Goal: Information Seeking & Learning: Learn about a topic

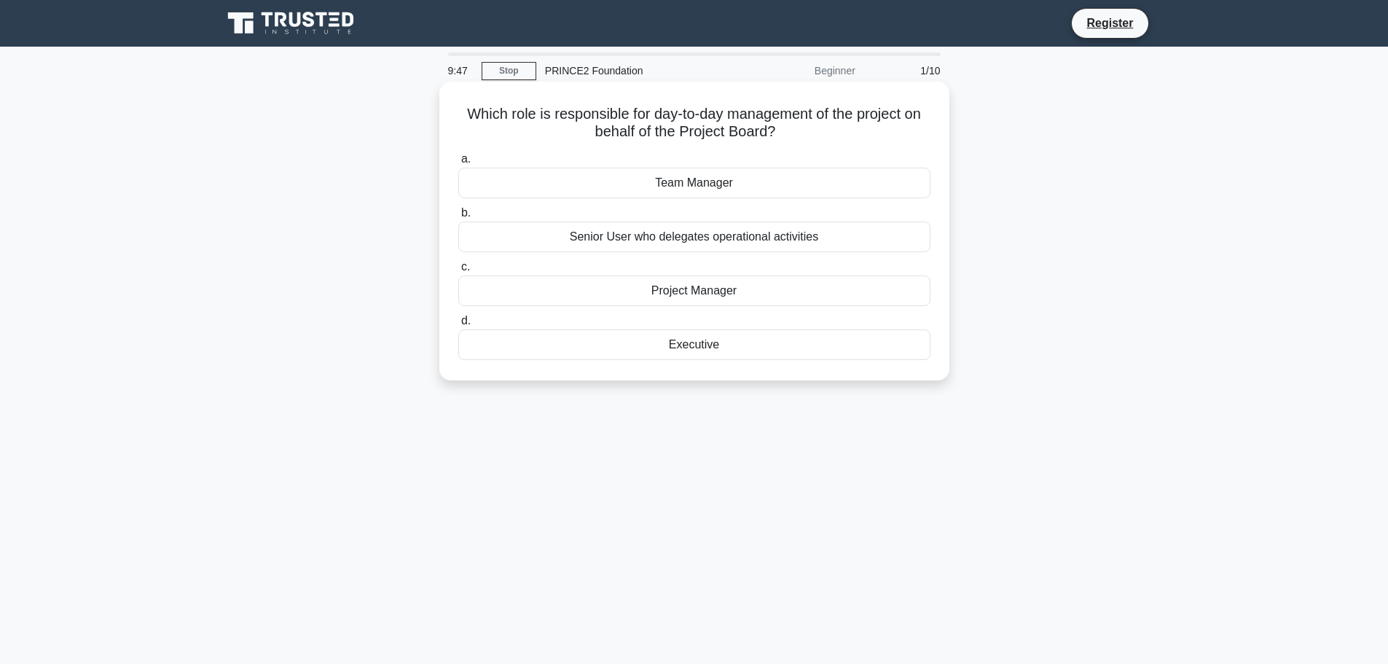
click at [676, 290] on div "Project Manager" at bounding box center [694, 290] width 472 height 31
click at [458, 272] on input "c. Project Manager" at bounding box center [458, 266] width 0 height 9
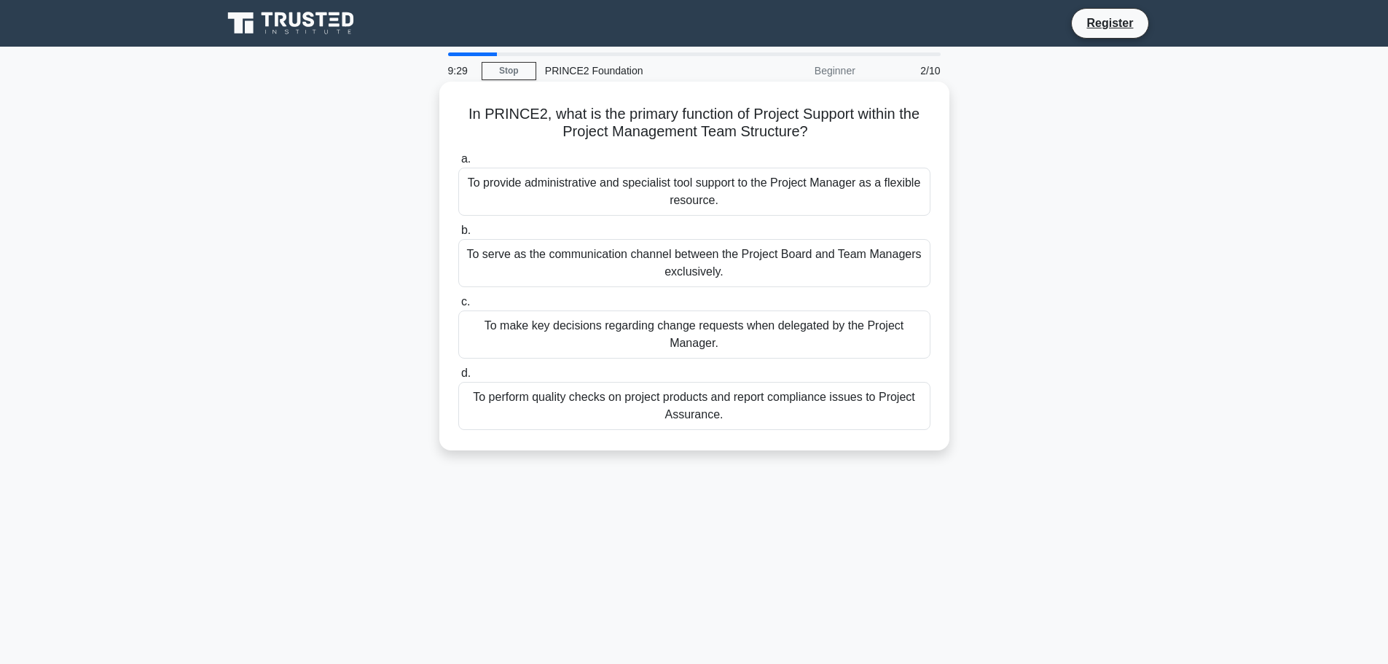
click at [560, 188] on div "To provide administrative and specialist tool support to the Project Manager as…" at bounding box center [694, 192] width 472 height 48
click at [458, 164] on input "a. To provide administrative and specialist tool support to the Project Manager…" at bounding box center [458, 158] width 0 height 9
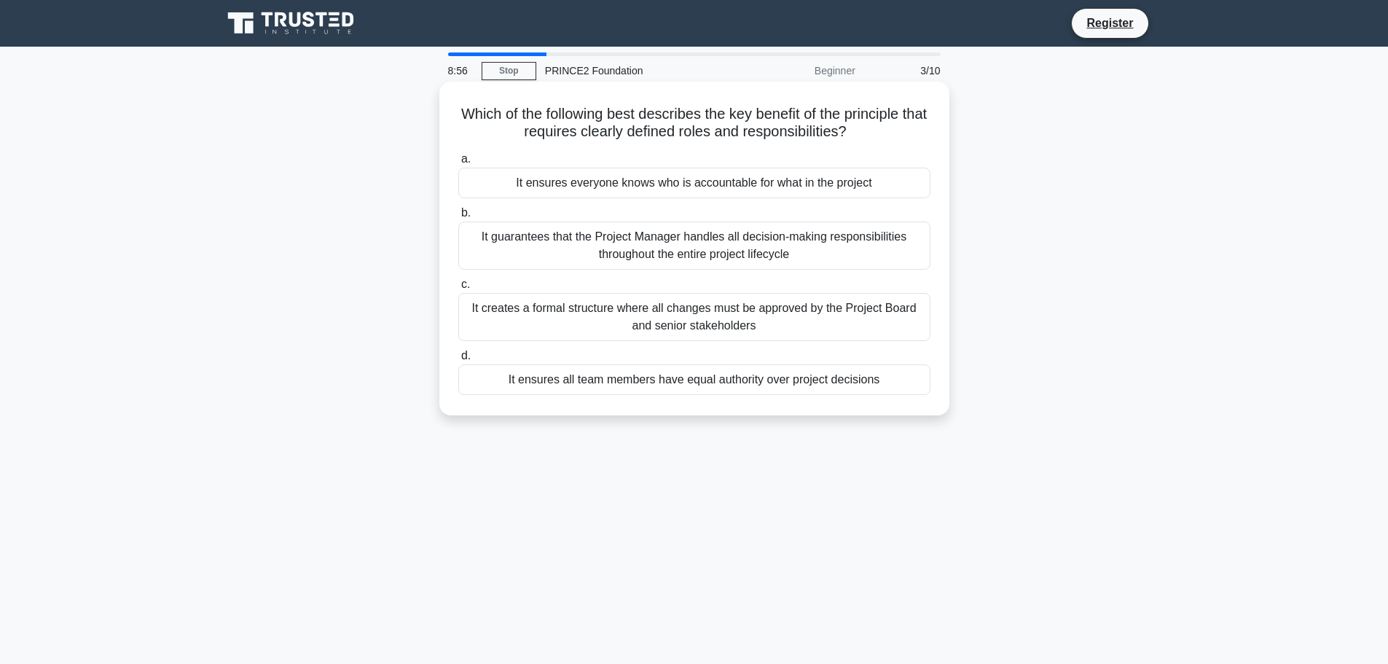
click at [665, 190] on div "It ensures everyone knows who is accountable for what in the project" at bounding box center [694, 183] width 472 height 31
click at [458, 164] on input "a. It ensures everyone knows who is accountable for what in the project" at bounding box center [458, 158] width 0 height 9
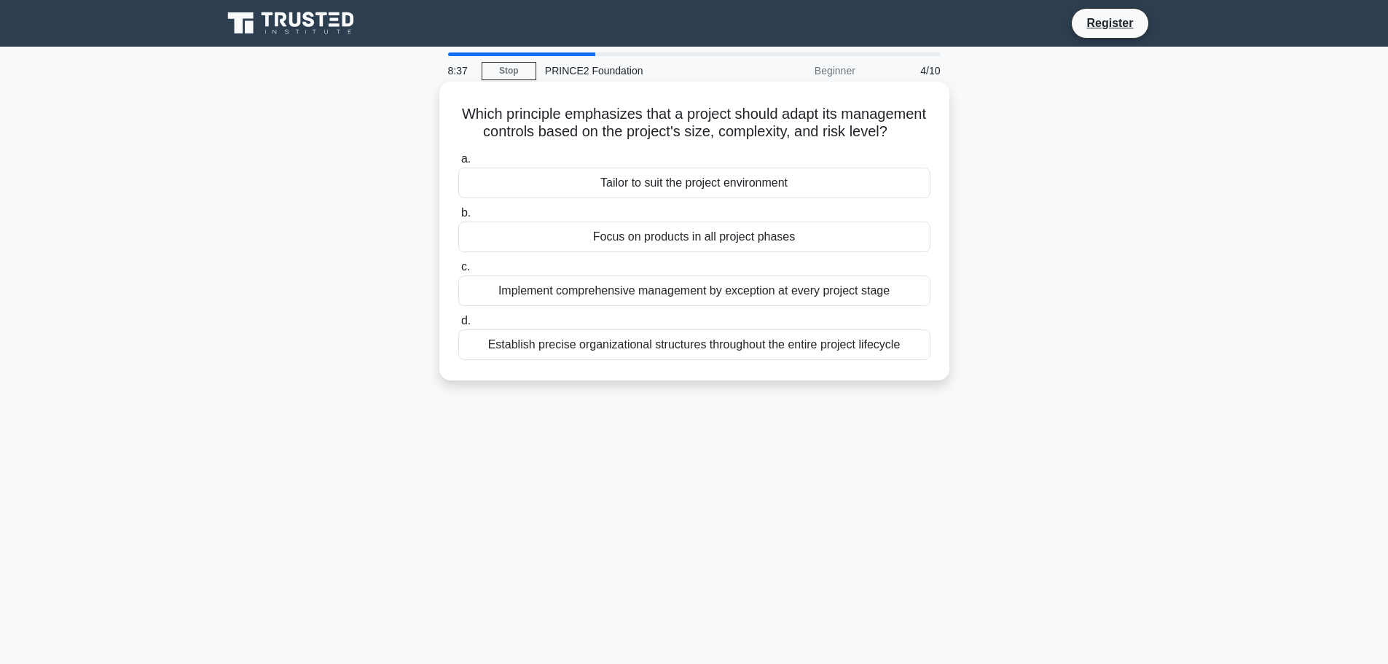
click at [603, 198] on div "Tailor to suit the project environment" at bounding box center [694, 183] width 472 height 31
click at [458, 164] on input "a. Tailor to suit the project environment" at bounding box center [458, 158] width 0 height 9
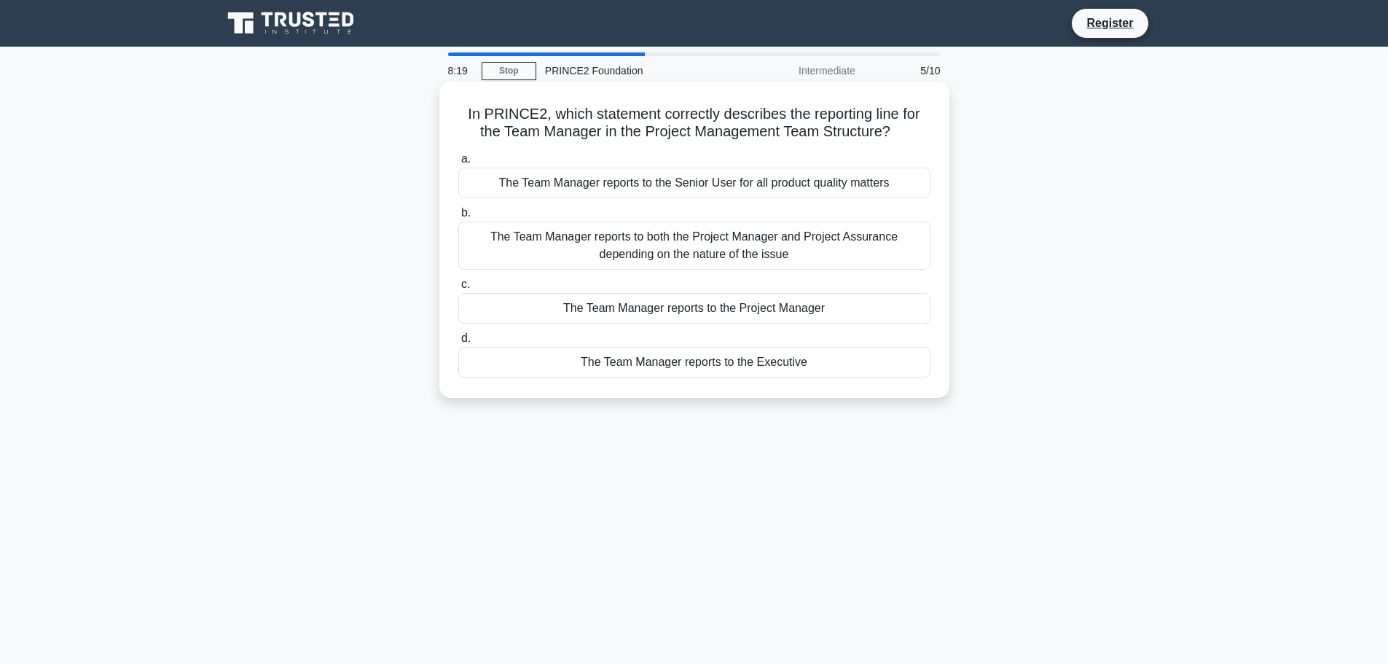
click at [630, 310] on div "The Team Manager reports to the Project Manager" at bounding box center [694, 308] width 472 height 31
click at [458, 289] on input "c. The Team Manager reports to the Project Manager" at bounding box center [458, 284] width 0 height 9
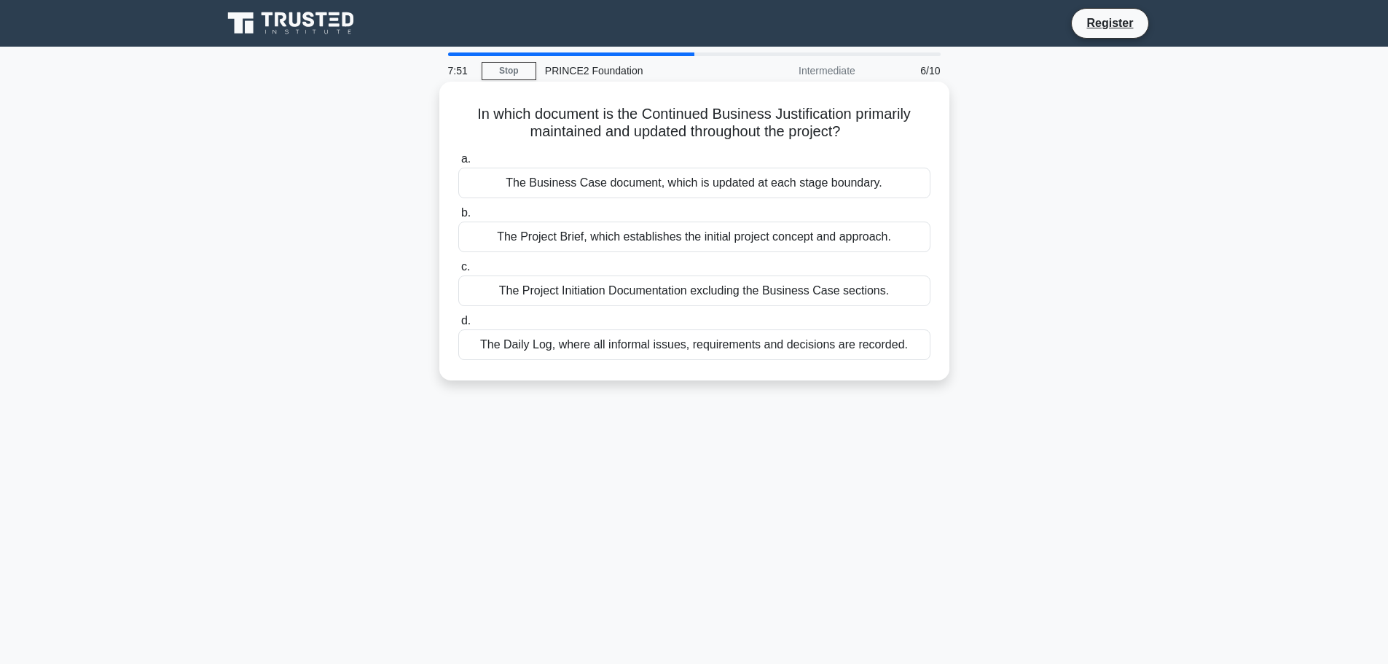
click at [659, 246] on div "The Project Brief, which establishes the initial project concept and approach." at bounding box center [694, 237] width 472 height 31
click at [458, 218] on input "b. The Project Brief, which establishes the initial project concept and approac…" at bounding box center [458, 212] width 0 height 9
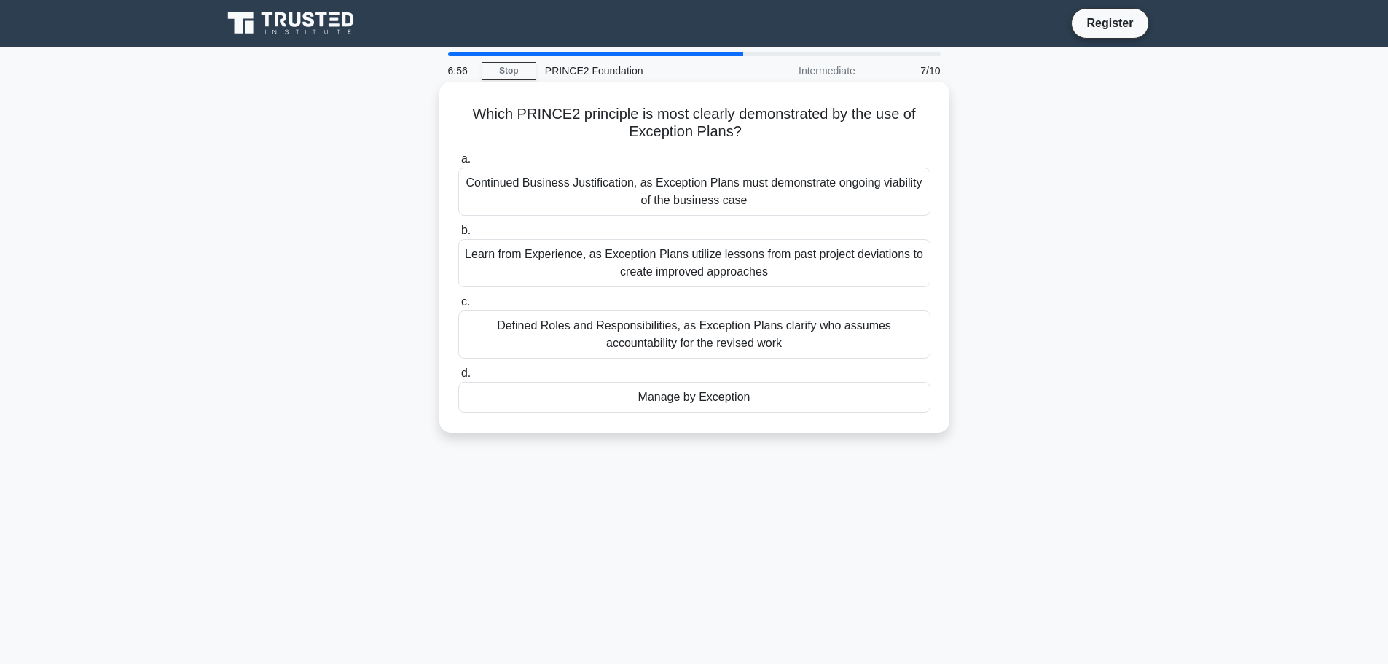
click at [668, 405] on div "Manage by Exception" at bounding box center [694, 397] width 472 height 31
click at [458, 378] on input "d. Manage by Exception" at bounding box center [458, 373] width 0 height 9
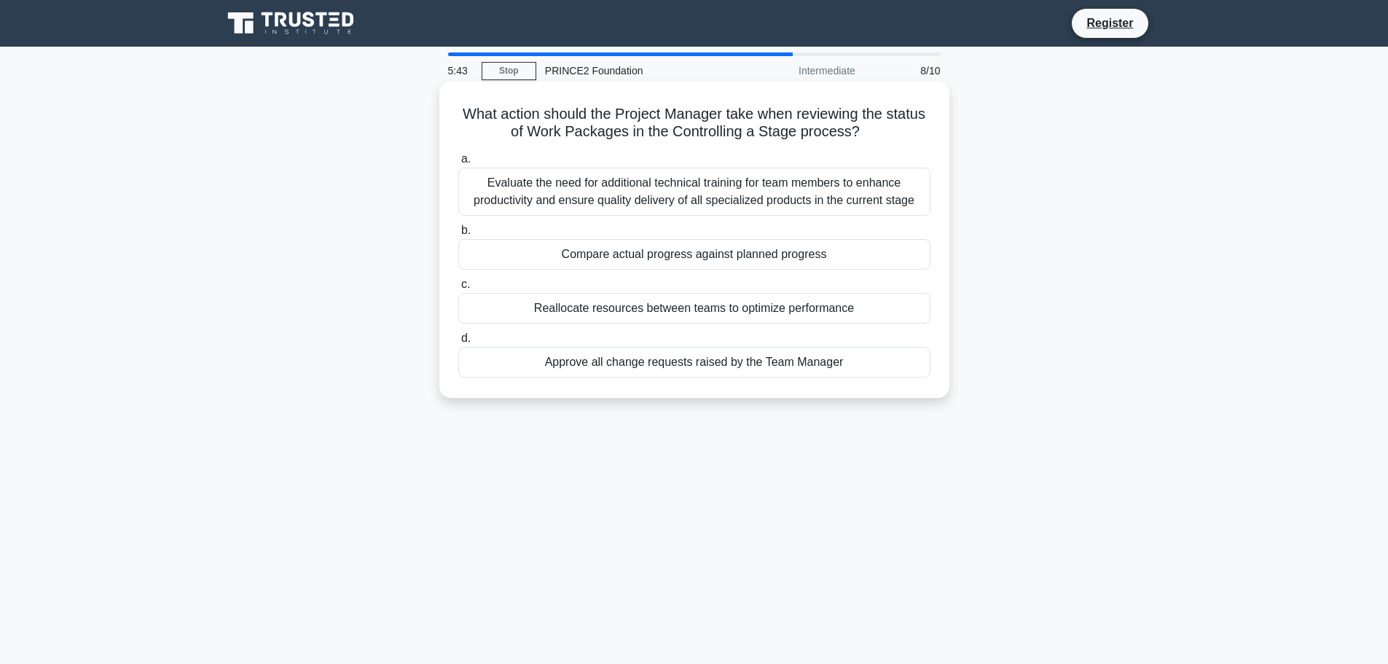
click at [682, 265] on div "Compare actual progress against planned progress" at bounding box center [694, 254] width 472 height 31
click at [458, 235] on input "b. Compare actual progress against planned progress" at bounding box center [458, 230] width 0 height 9
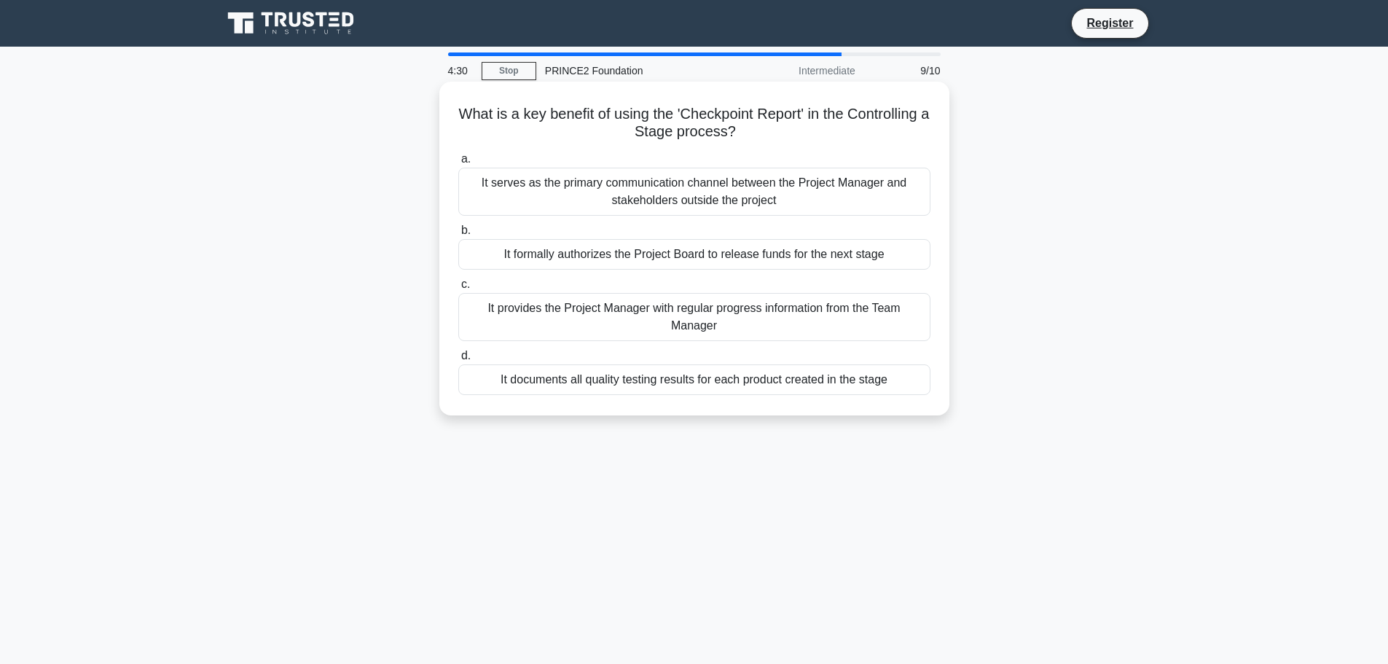
click at [526, 200] on div "It serves as the primary communication channel between the Project Manager and …" at bounding box center [694, 192] width 472 height 48
click at [458, 164] on input "a. It serves as the primary communication channel between the Project Manager a…" at bounding box center [458, 158] width 0 height 9
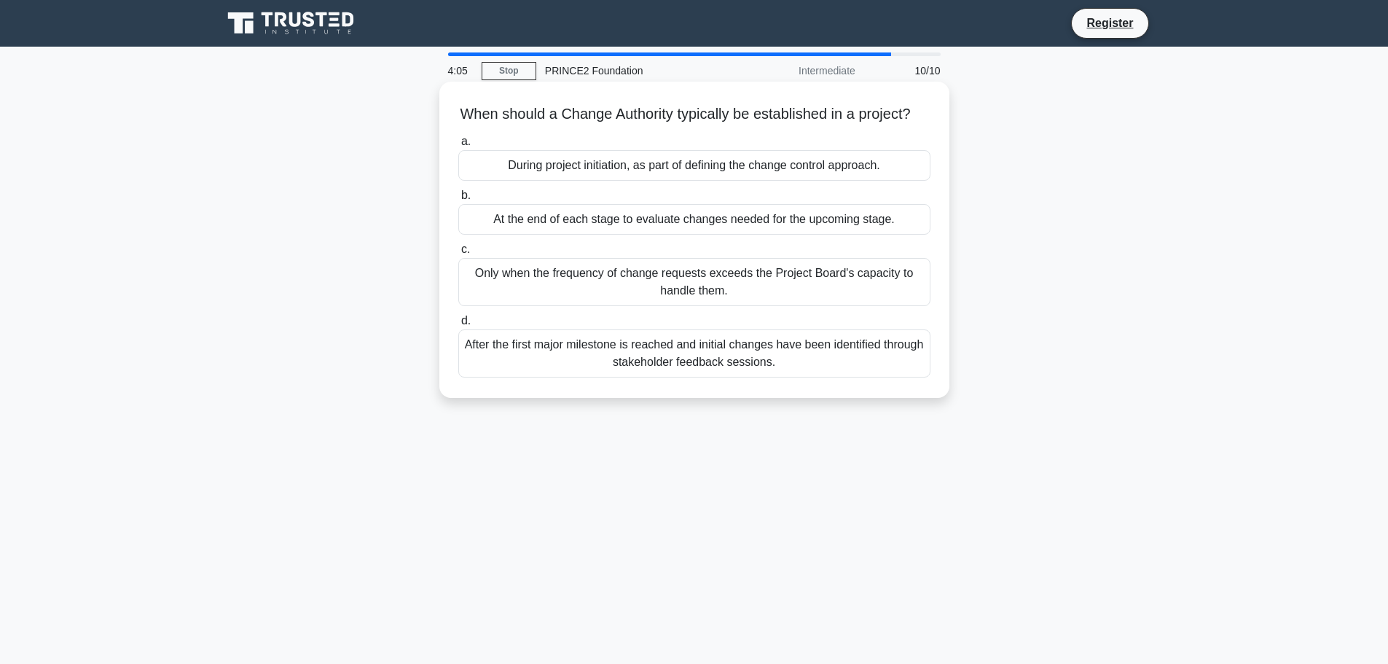
click at [576, 181] on div "During project initiation, as part of defining the change control approach." at bounding box center [694, 165] width 472 height 31
click at [458, 146] on input "a. During project initiation, as part of defining the change control approach." at bounding box center [458, 141] width 0 height 9
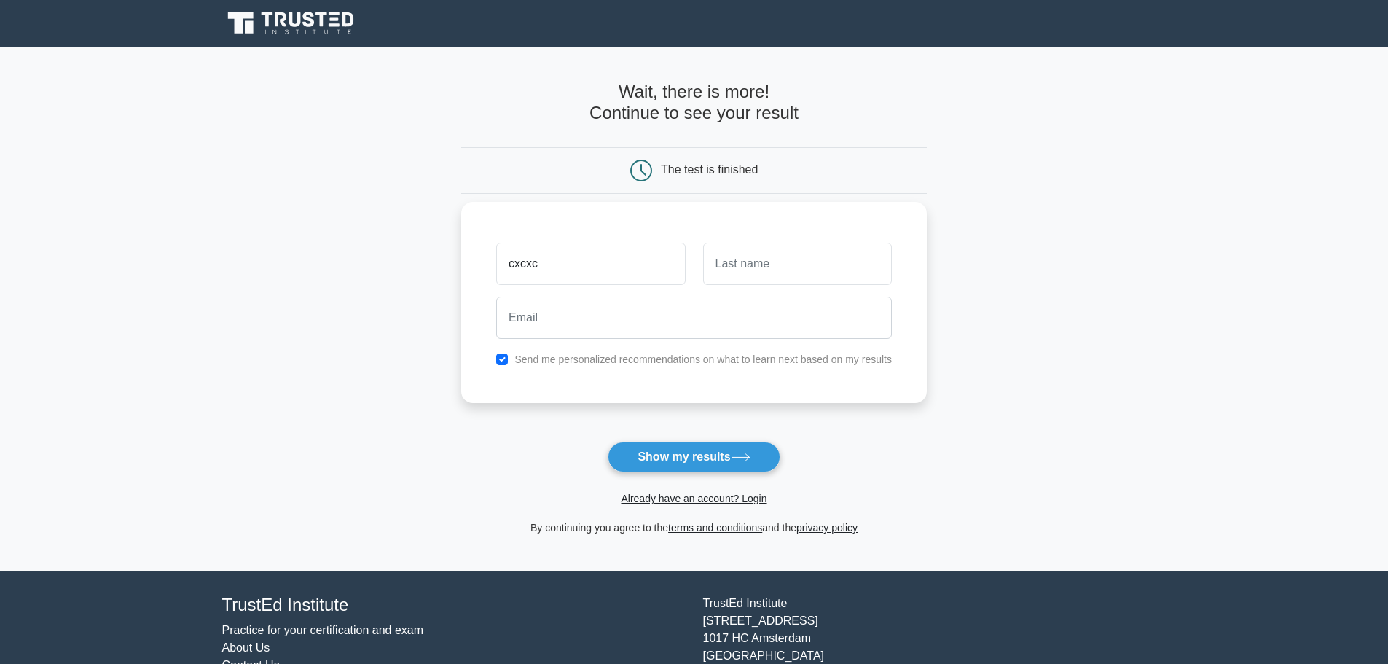
type input "cxcxc"
click at [745, 269] on input "text" at bounding box center [797, 264] width 189 height 42
type input "cxcx"
click at [682, 313] on input "email" at bounding box center [694, 318] width 396 height 42
type input "kasinka@interia.pl"
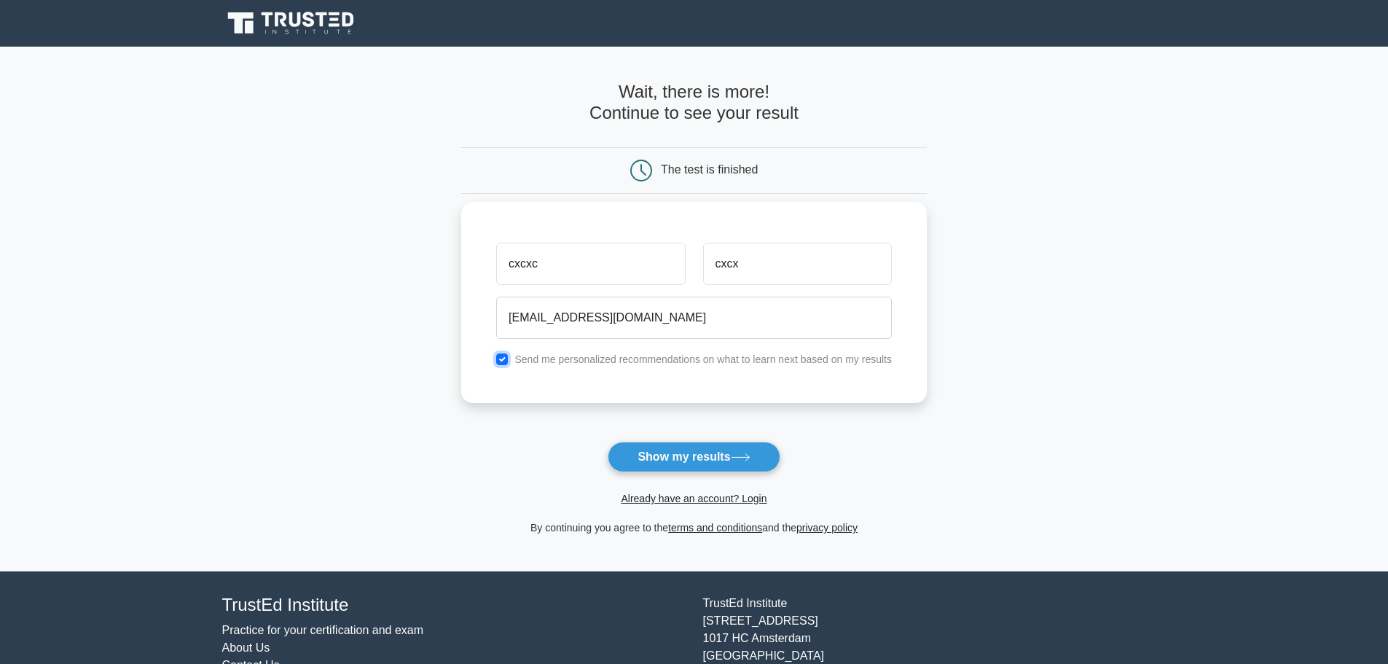
click at [504, 357] on input "checkbox" at bounding box center [502, 359] width 12 height 12
checkbox input "false"
click at [632, 313] on input "kasinka@interia.pl" at bounding box center [694, 318] width 396 height 42
drag, startPoint x: 630, startPoint y: 313, endPoint x: 479, endPoint y: 320, distance: 151.0
click at [479, 320] on div "cxcxc cxcx kasinka@interia.pl Send me personalized recommendations on what to l…" at bounding box center [694, 302] width 466 height 201
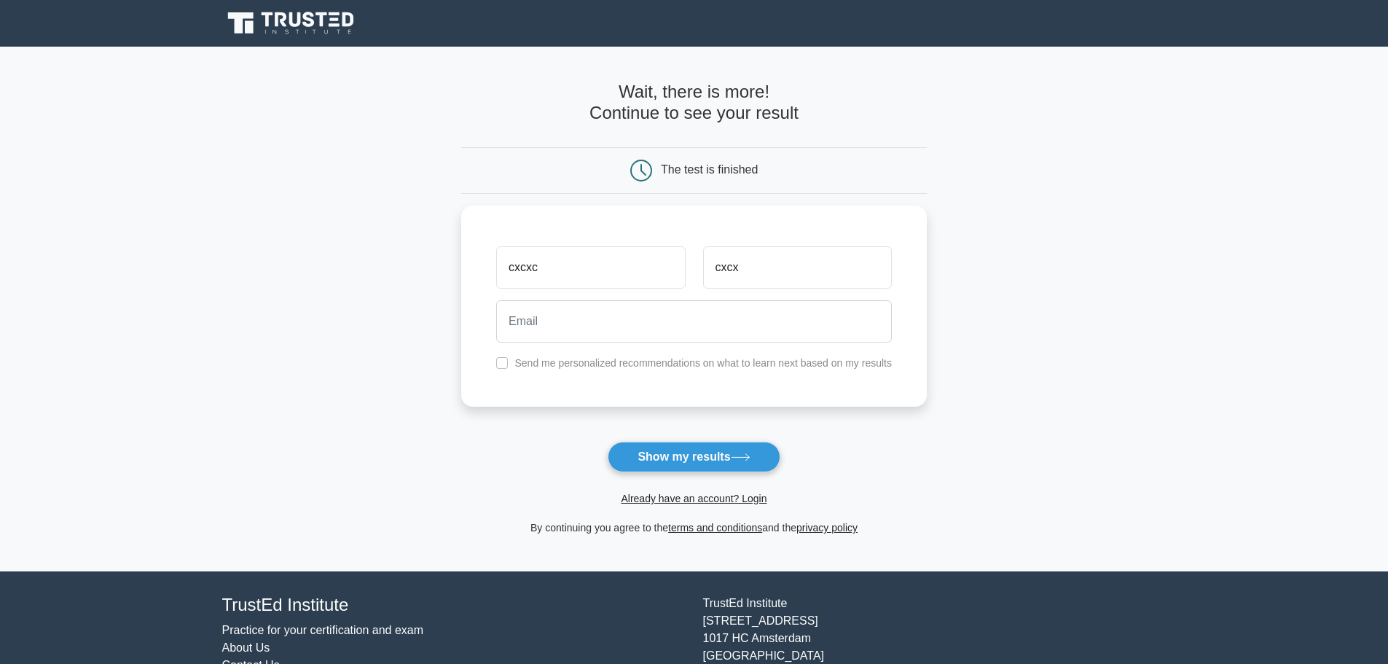
drag, startPoint x: 1100, startPoint y: 380, endPoint x: 1092, endPoint y: 383, distance: 7.8
click at [1098, 380] on main "Wait, there is more! Continue to see your result The test is finished cxcxc cxcx" at bounding box center [694, 309] width 1388 height 525
click at [679, 466] on button "Show my results" at bounding box center [694, 457] width 172 height 31
click at [558, 329] on input "email" at bounding box center [694, 318] width 396 height 42
type input "kasinka@interia.pl"
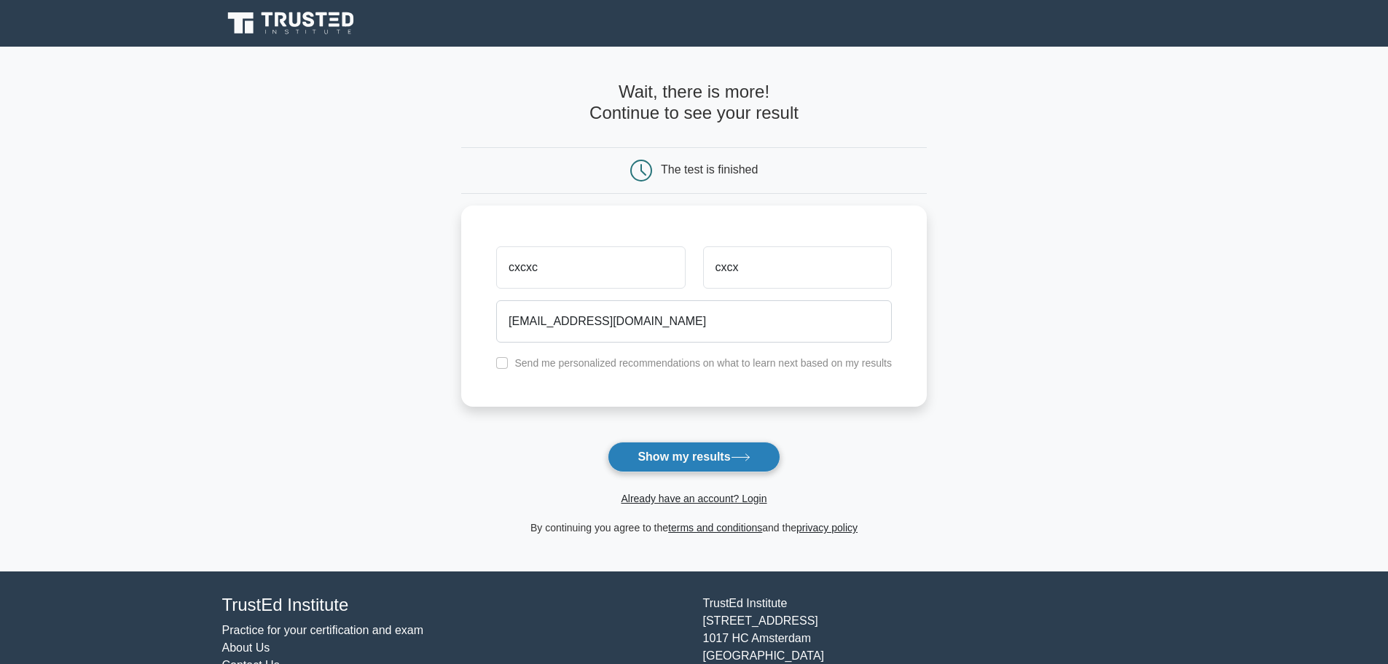
click at [699, 458] on button "Show my results" at bounding box center [694, 457] width 172 height 31
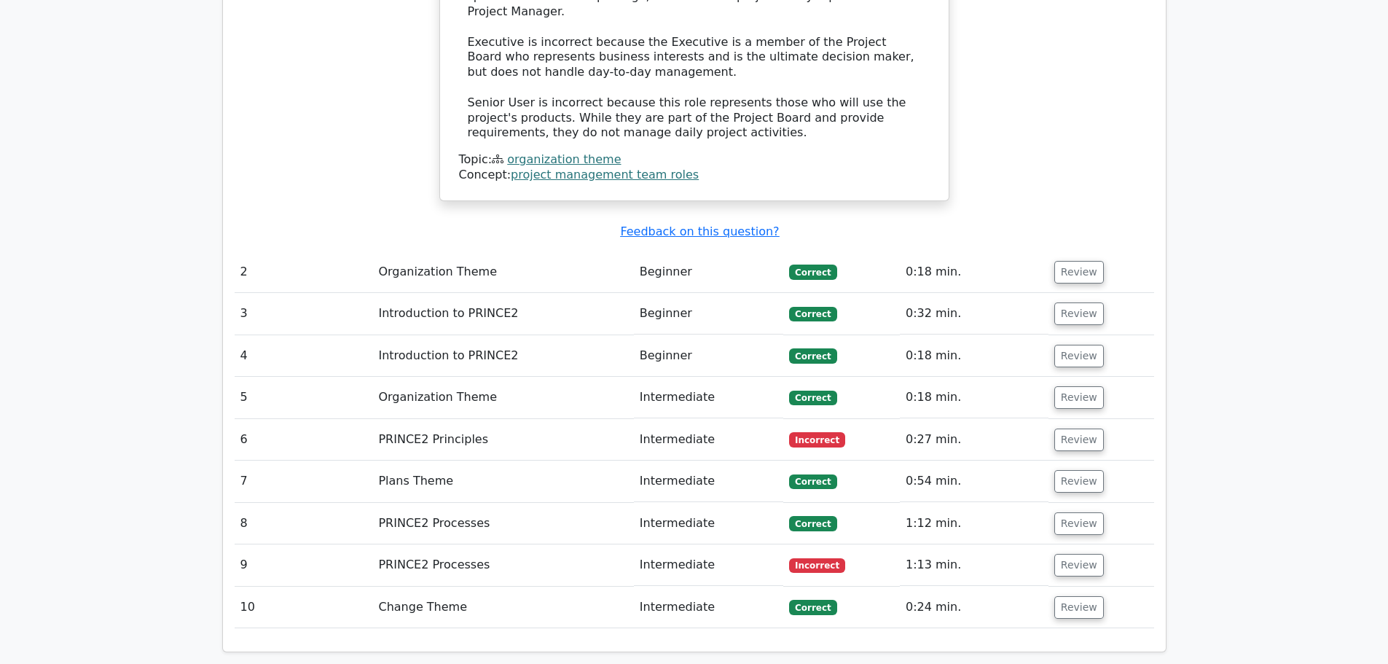
scroll to position [1647, 0]
click at [1063, 430] on button "Review" at bounding box center [1079, 441] width 50 height 23
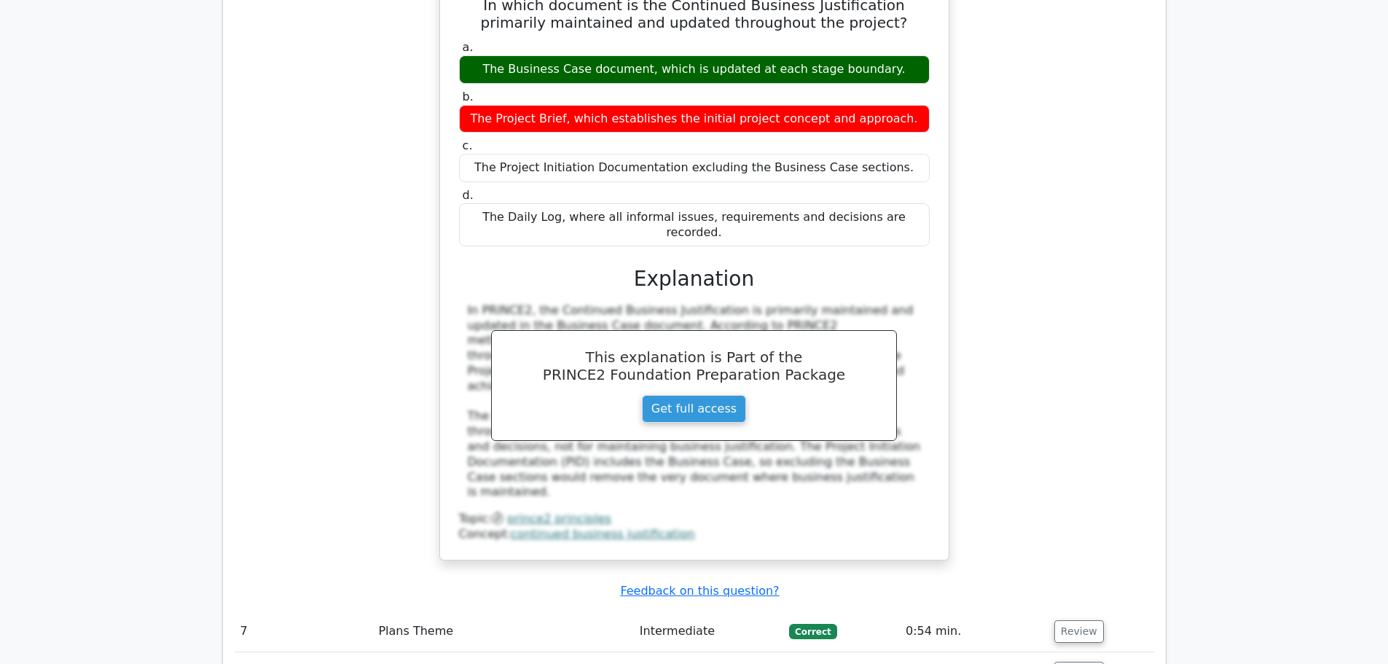
scroll to position [2303, 0]
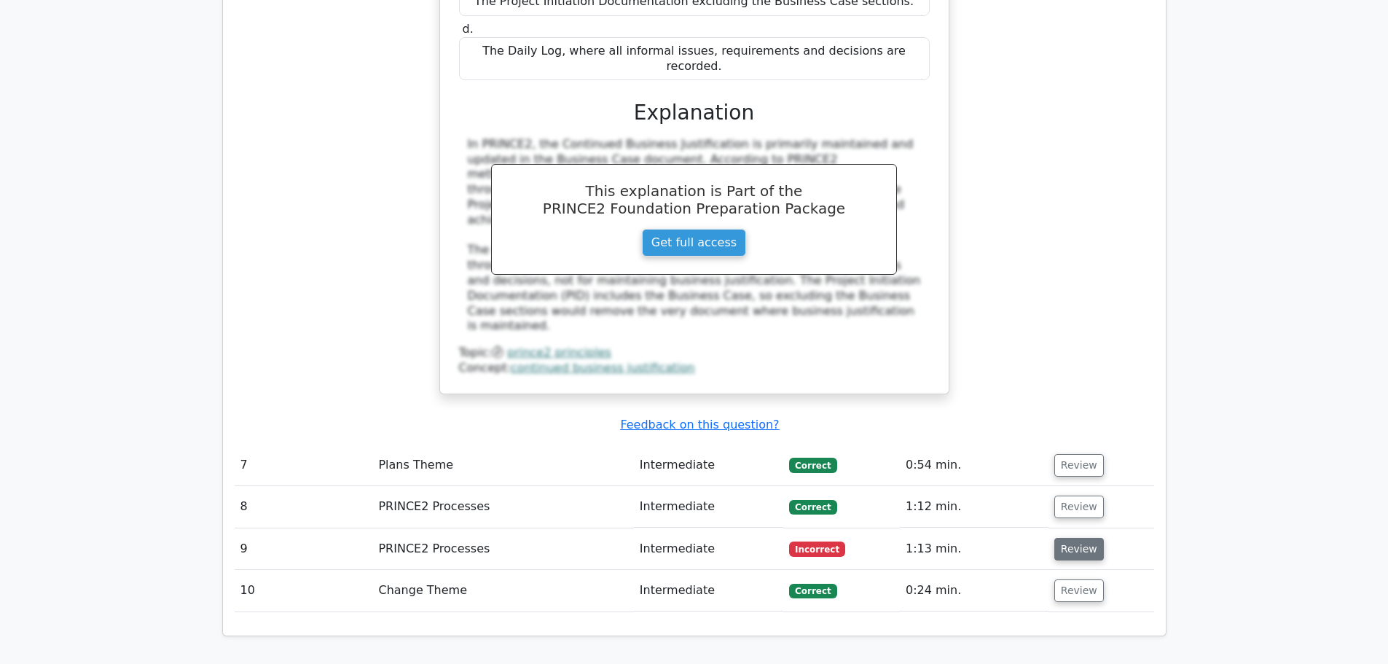
click at [1066, 538] on button "Review" at bounding box center [1079, 549] width 50 height 23
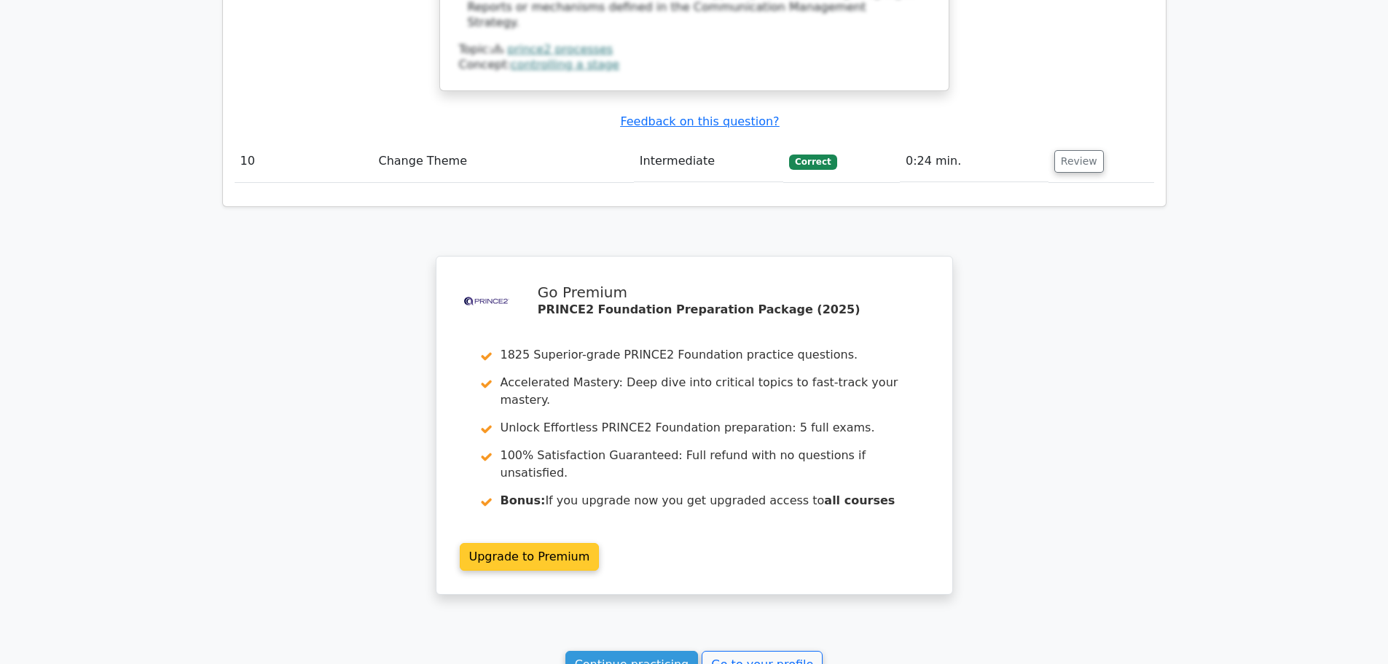
scroll to position [3463, 0]
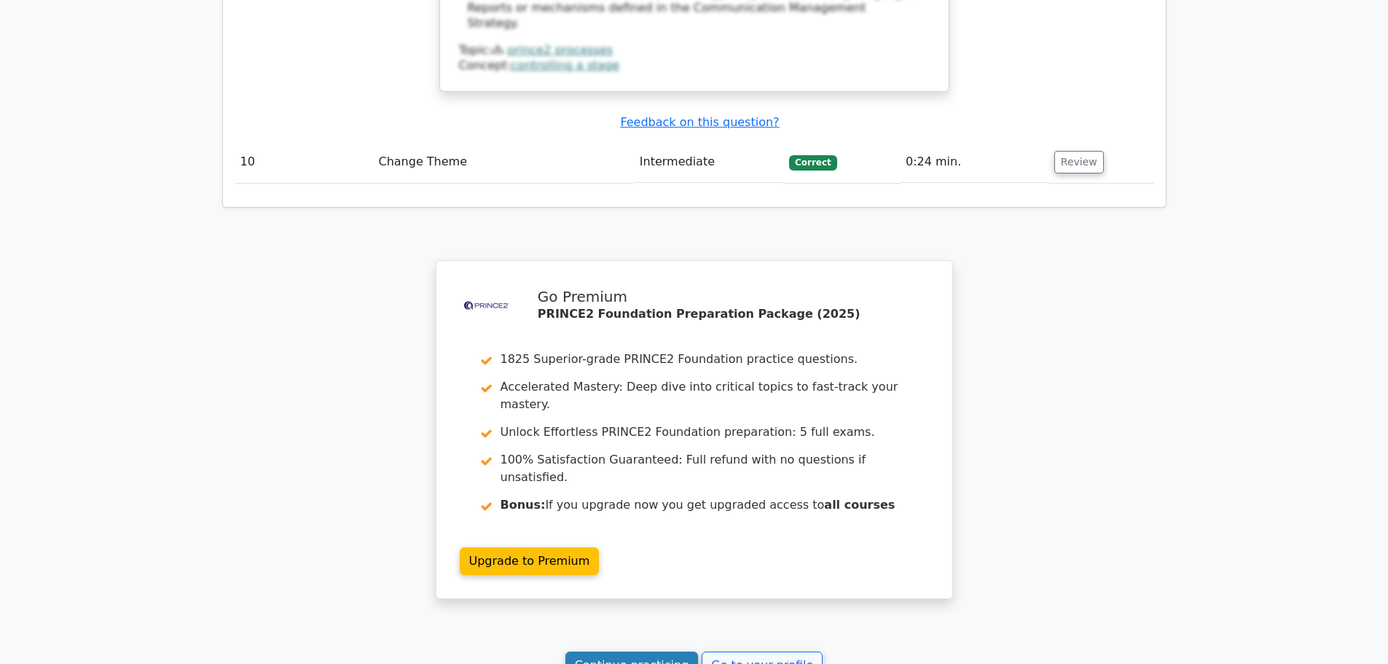
click at [613, 651] on link "Continue practicing" at bounding box center [631, 665] width 133 height 28
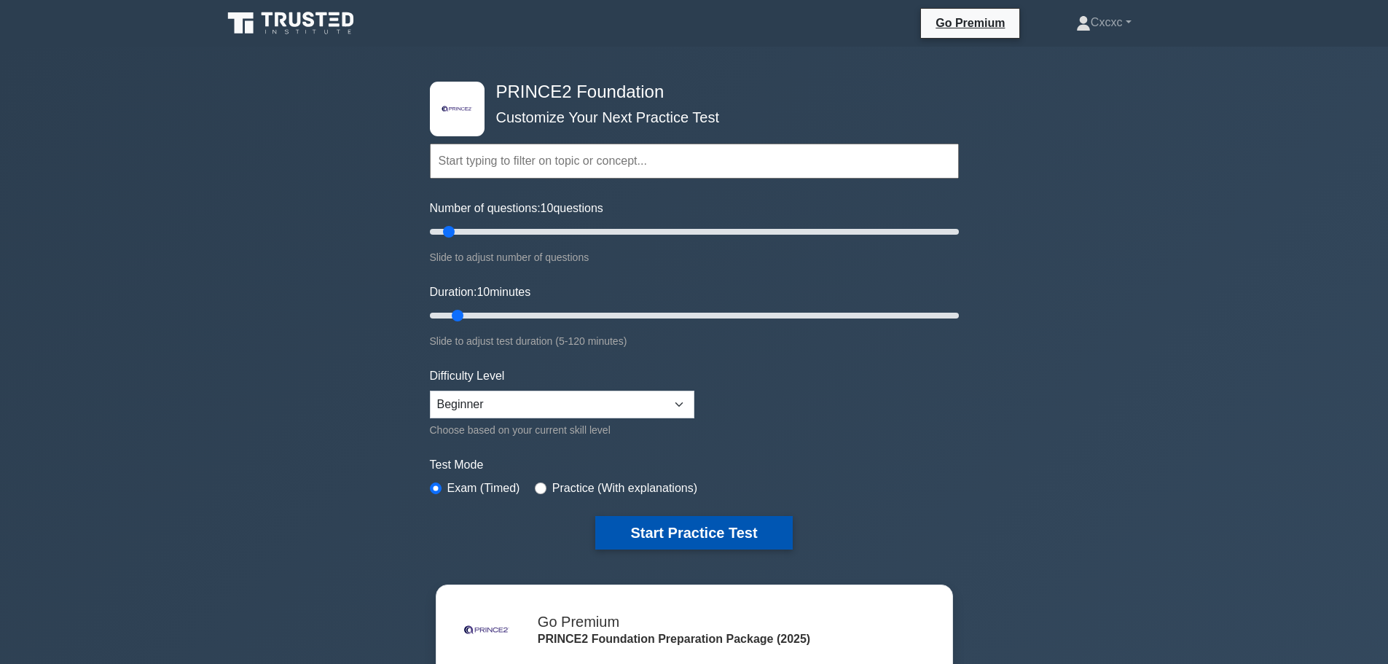
click at [702, 534] on button "Start Practice Test" at bounding box center [693, 533] width 197 height 34
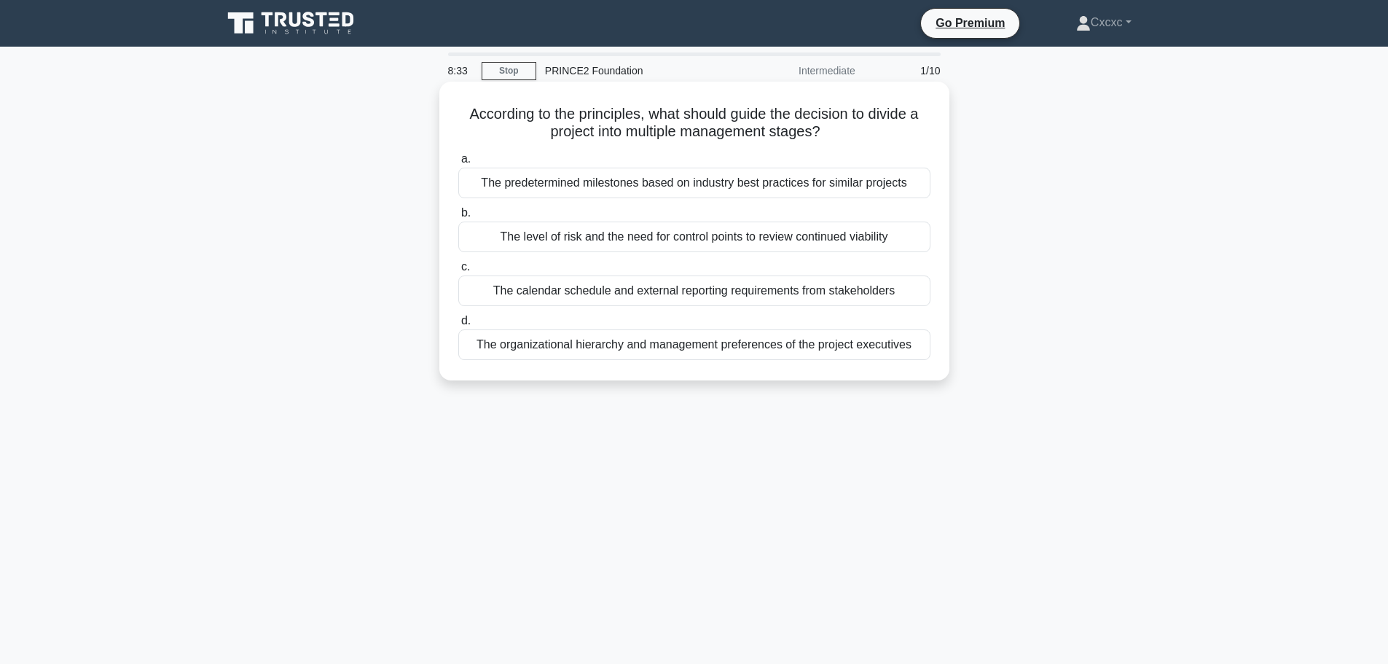
click at [849, 238] on div "The level of risk and the need for control points to review continued viability" at bounding box center [694, 237] width 472 height 31
click at [458, 218] on input "b. The level of risk and the need for control points to review continued viabil…" at bounding box center [458, 212] width 0 height 9
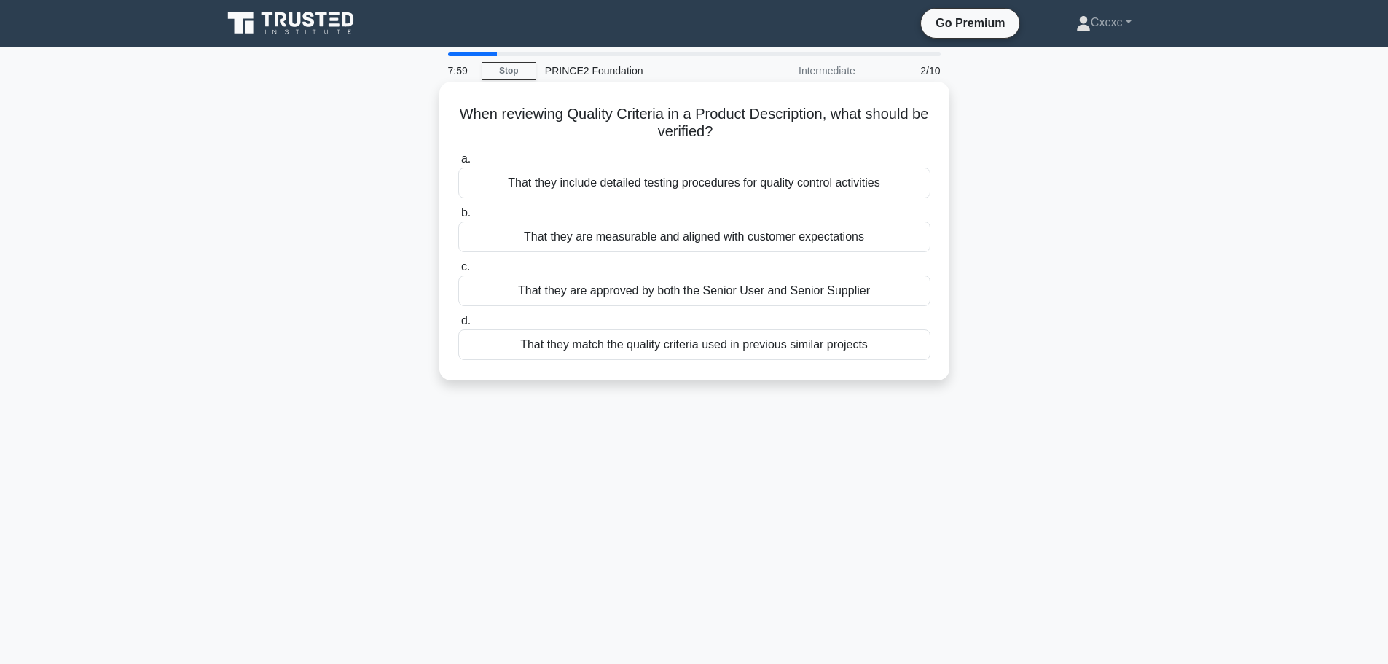
click at [909, 232] on div "That they are measurable and aligned with customer expectations" at bounding box center [694, 237] width 472 height 31
click at [458, 218] on input "b. That they are measurable and aligned with customer expectations" at bounding box center [458, 212] width 0 height 9
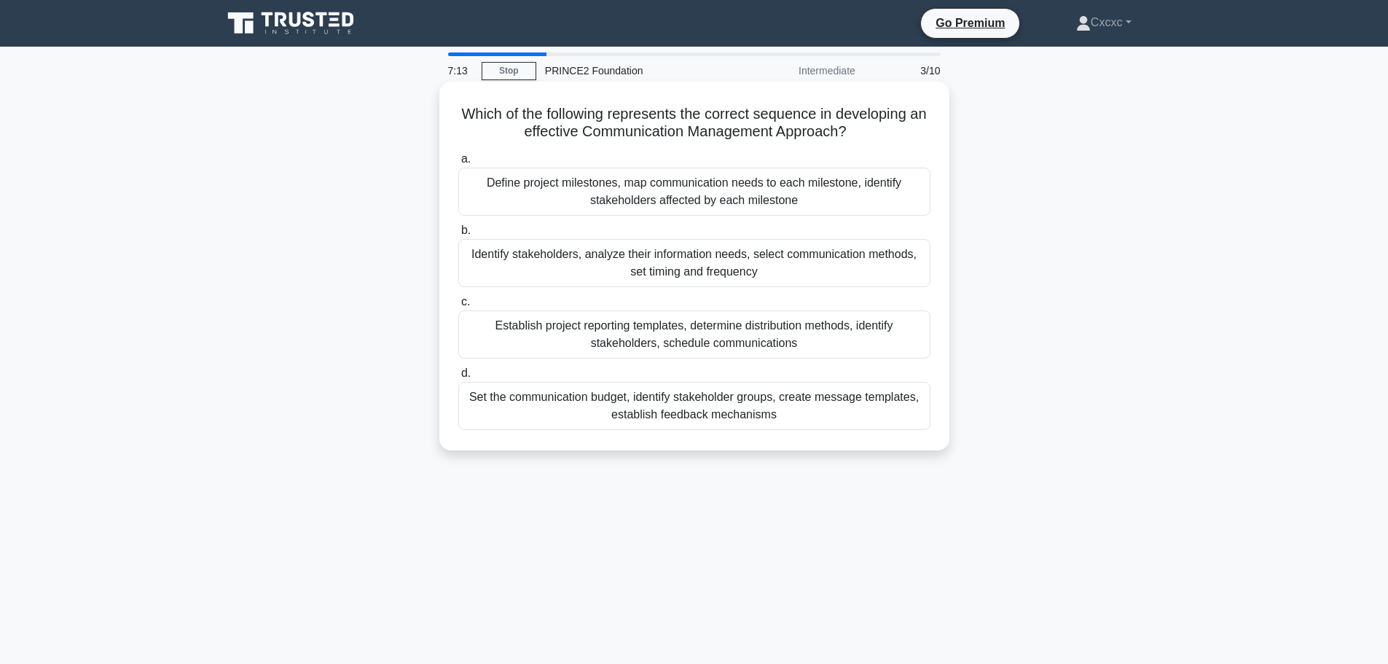
click at [879, 265] on div "Identify stakeholders, analyze their information needs, select communication me…" at bounding box center [694, 263] width 472 height 48
click at [458, 235] on input "b. Identify stakeholders, analyze their information needs, select communication…" at bounding box center [458, 230] width 0 height 9
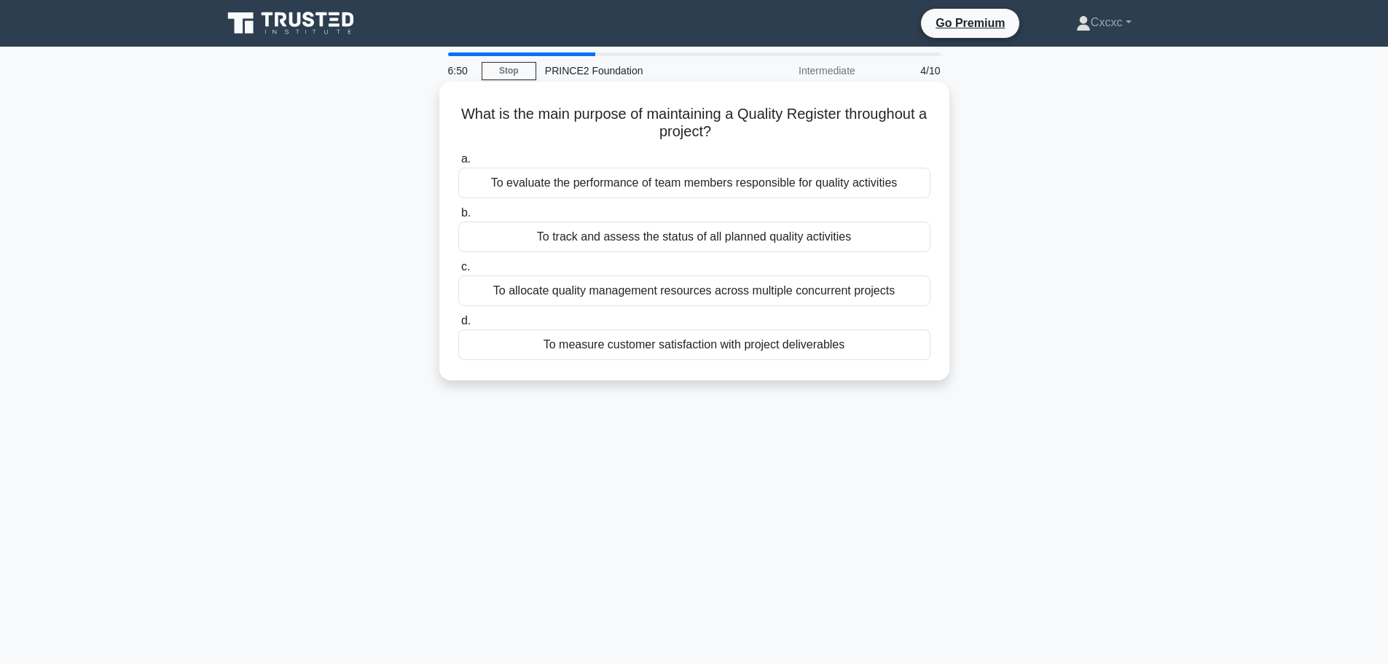
click at [823, 240] on div "To track and assess the status of all planned quality activities" at bounding box center [694, 237] width 472 height 31
click at [458, 218] on input "b. To track and assess the status of all planned quality activities" at bounding box center [458, 212] width 0 height 9
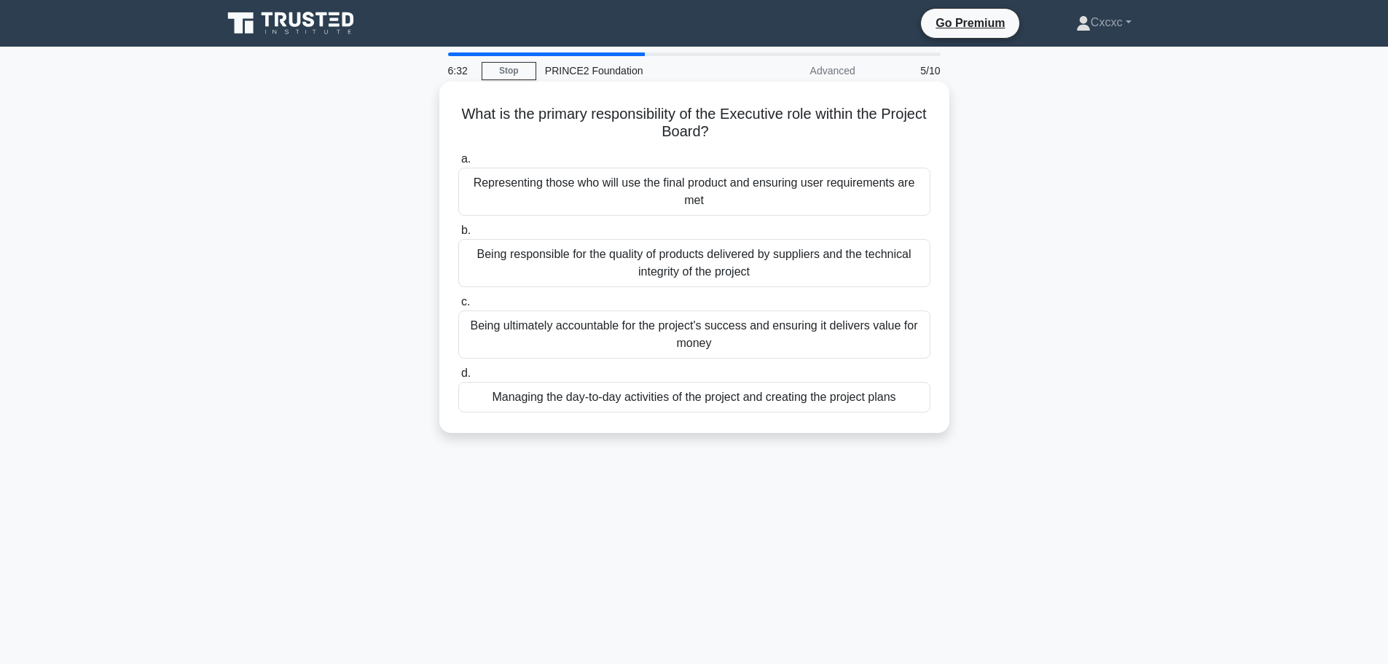
click at [581, 329] on div "Being ultimately accountable for the project's success and ensuring it delivers…" at bounding box center [694, 334] width 472 height 48
click at [458, 307] on input "c. Being ultimately accountable for the project's success and ensuring it deliv…" at bounding box center [458, 301] width 0 height 9
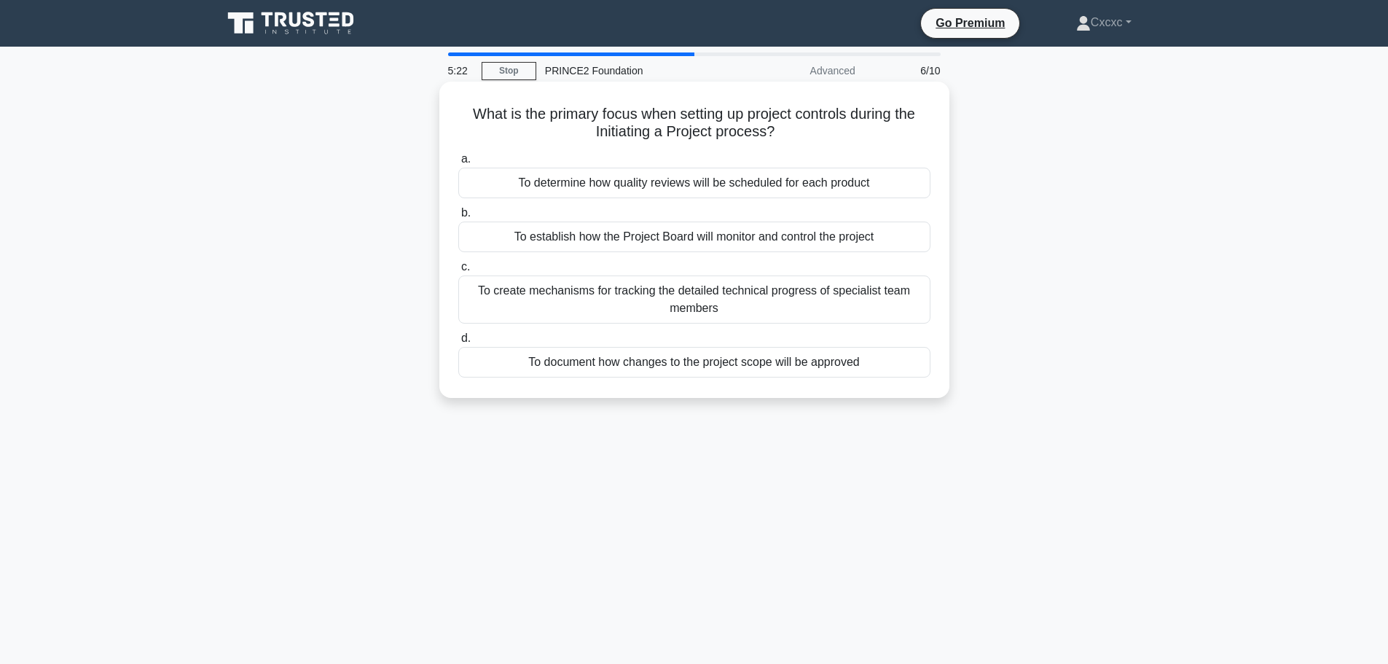
click at [881, 242] on div "To establish how the Project Board will monitor and control the project" at bounding box center [694, 237] width 472 height 31
click at [458, 218] on input "b. To establish how the Project Board will monitor and control the project" at bounding box center [458, 212] width 0 height 9
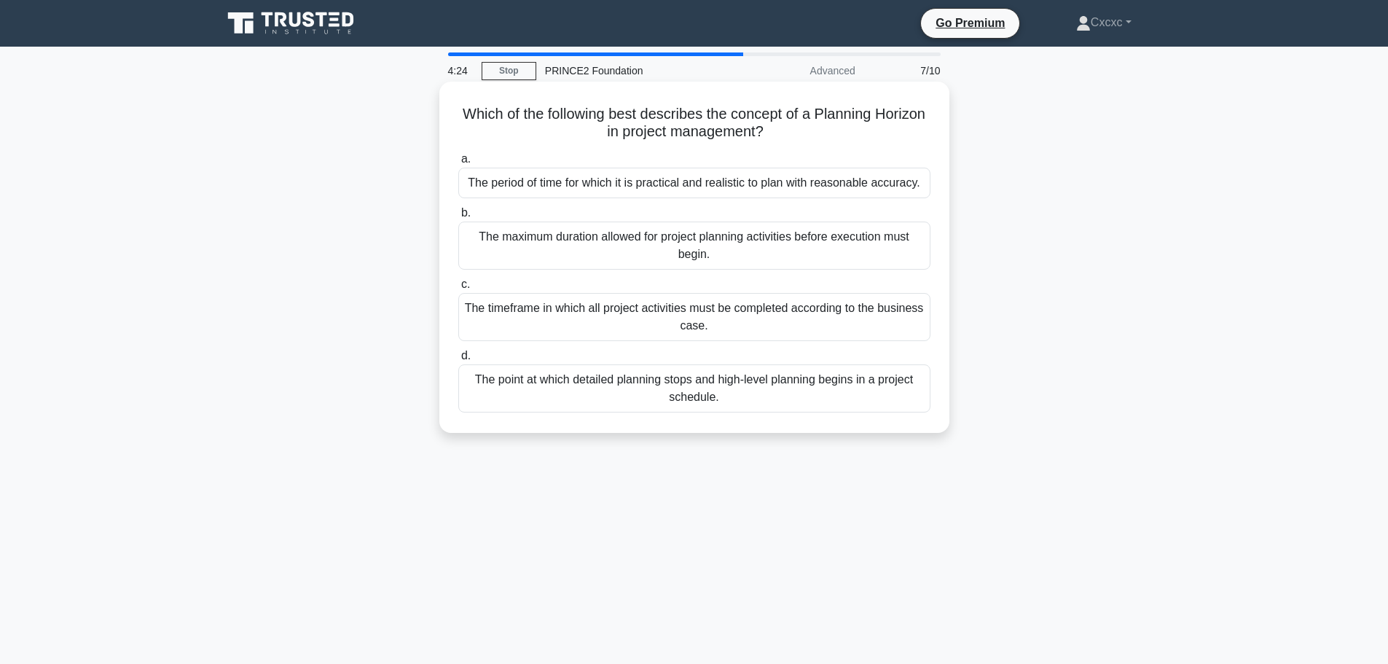
click at [882, 321] on div "The timeframe in which all project activities must be completed according to th…" at bounding box center [694, 317] width 472 height 48
click at [458, 289] on input "c. The timeframe in which all project activities must be completed according to…" at bounding box center [458, 284] width 0 height 9
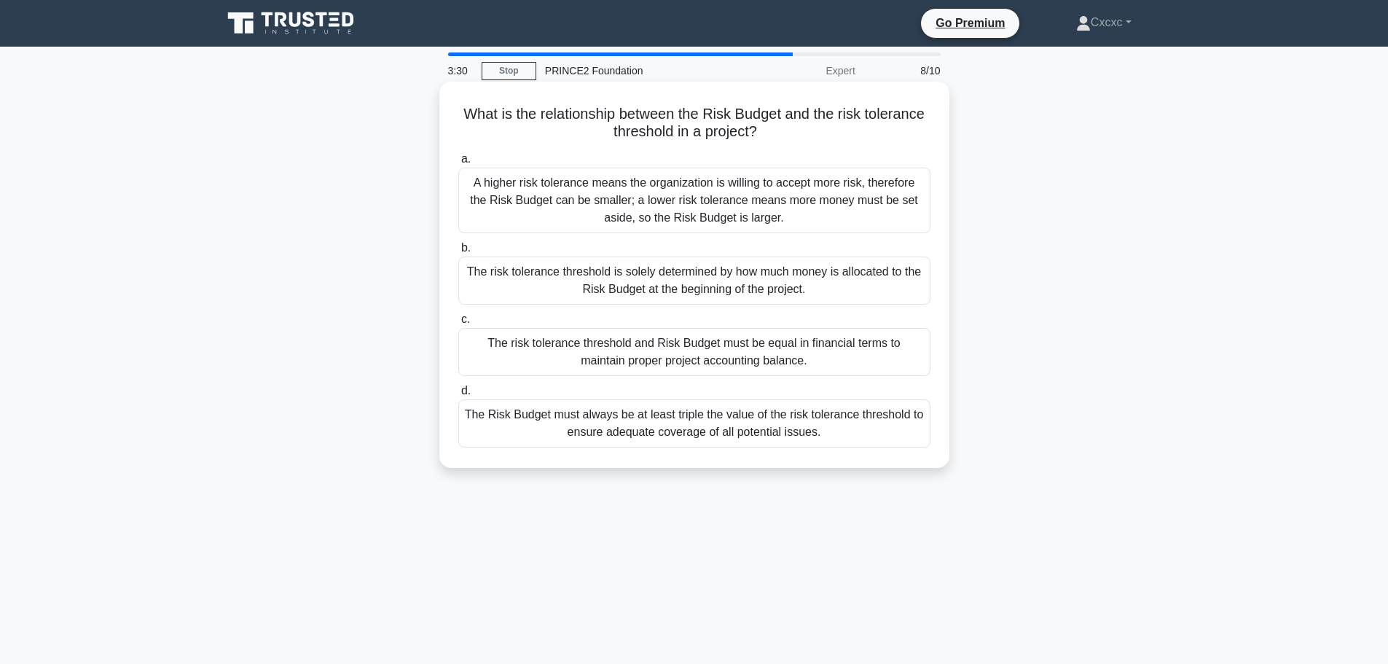
click at [863, 296] on div "The risk tolerance threshold is solely determined by how much money is allocate…" at bounding box center [694, 280] width 472 height 48
click at [458, 253] on input "b. The risk tolerance threshold is solely determined by how much money is alloc…" at bounding box center [458, 247] width 0 height 9
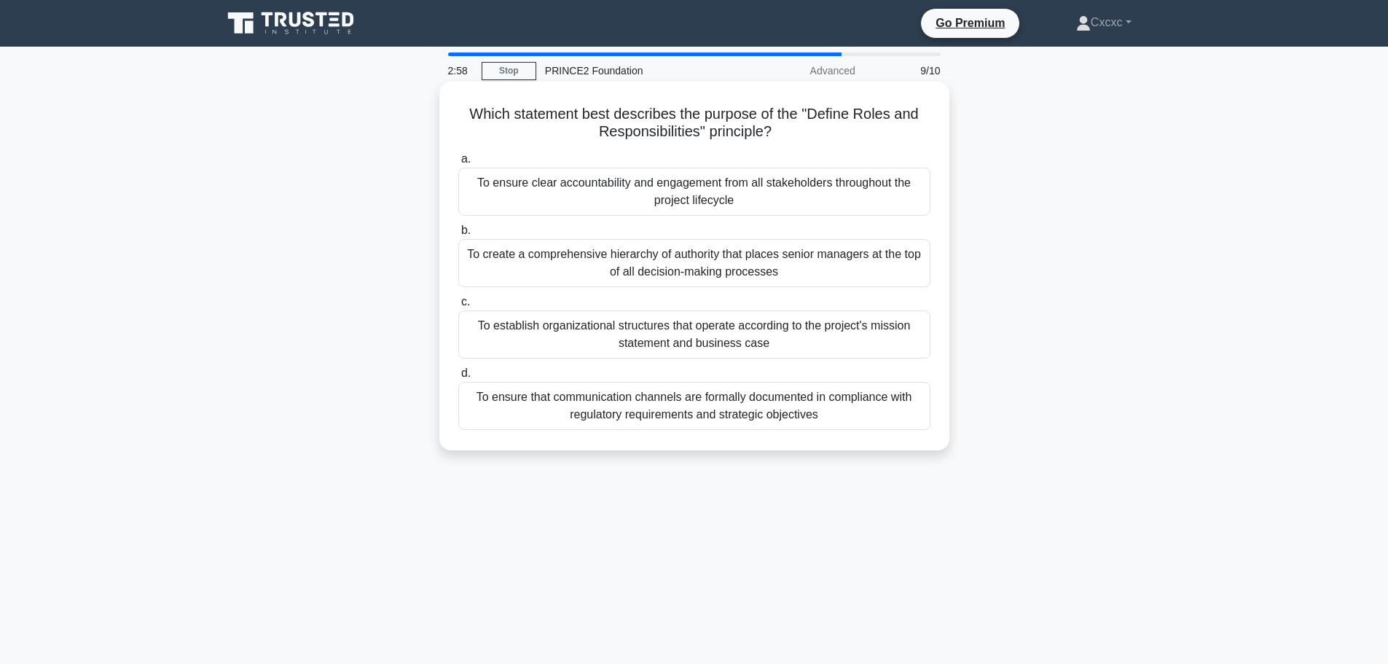
click at [768, 329] on div "To establish organizational structures that operate according to the project's …" at bounding box center [694, 334] width 472 height 48
click at [458, 307] on input "c. To establish organizational structures that operate according to the project…" at bounding box center [458, 301] width 0 height 9
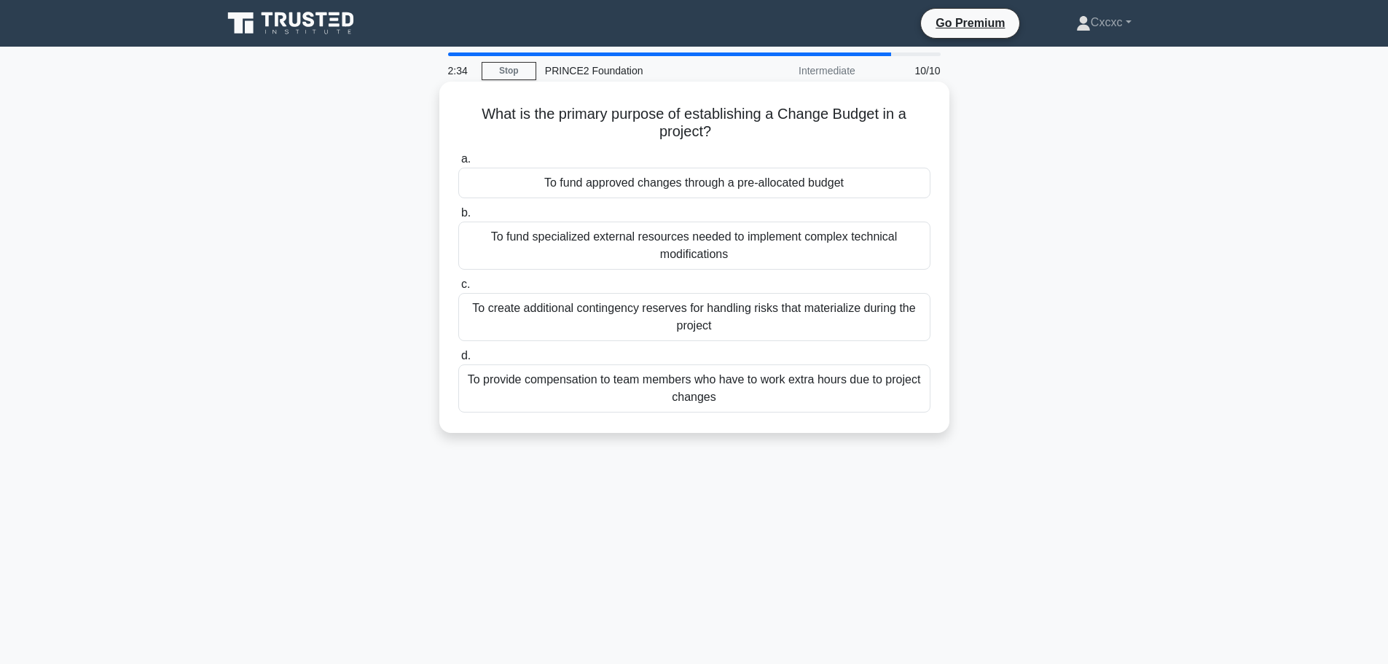
click at [811, 190] on div "To fund approved changes through a pre-allocated budget" at bounding box center [694, 183] width 472 height 31
click at [458, 164] on input "a. To fund approved changes through a pre-allocated budget" at bounding box center [458, 158] width 0 height 9
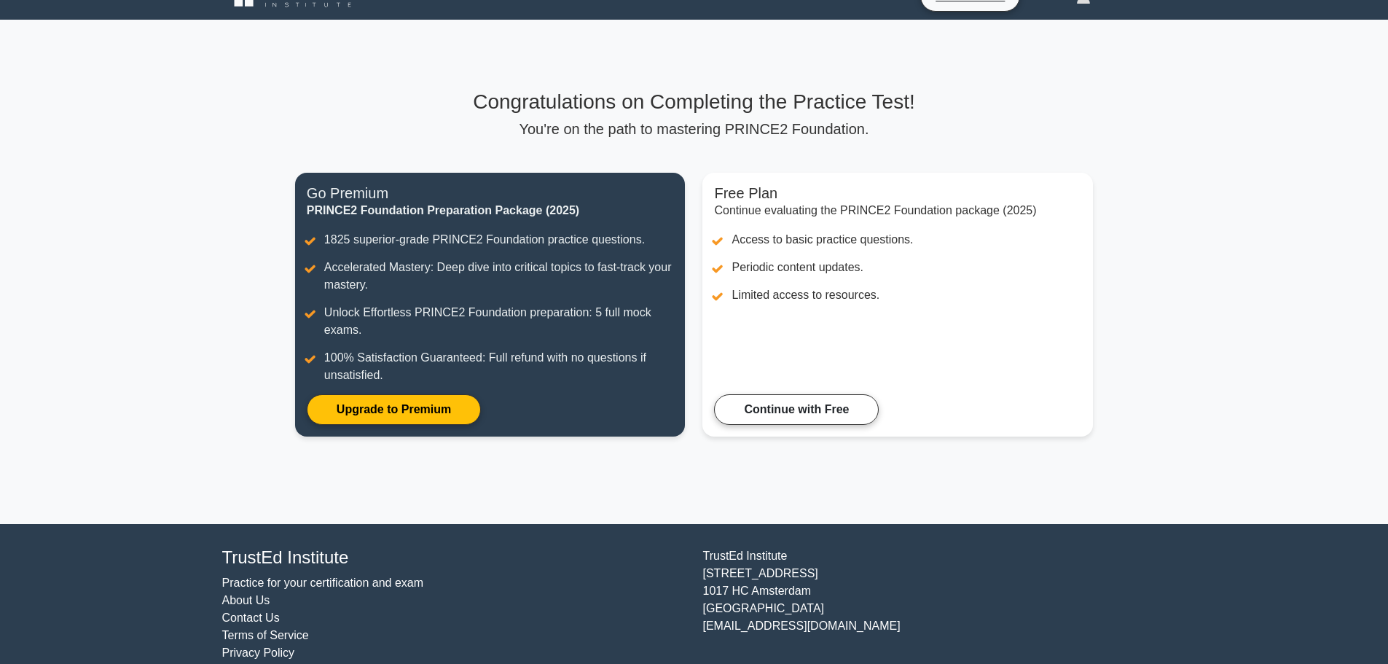
scroll to position [48, 0]
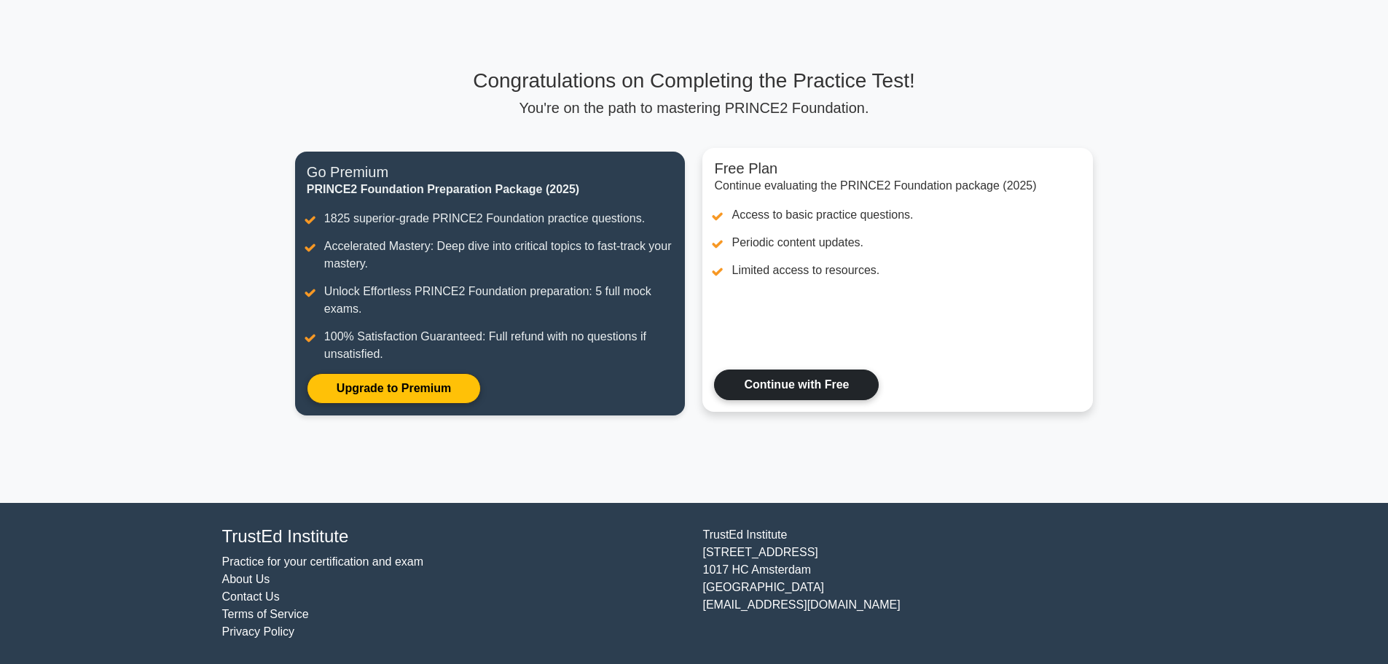
click at [804, 395] on link "Continue with Free" at bounding box center [796, 384] width 165 height 31
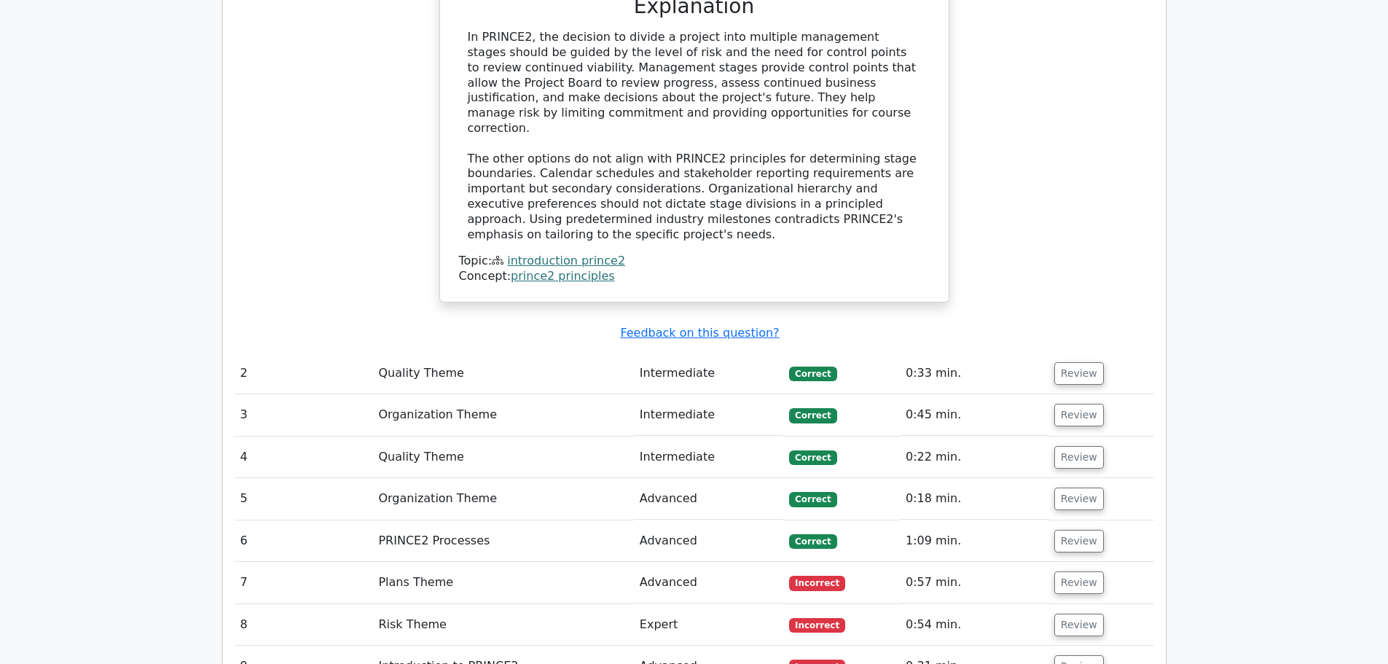
scroll to position [1603, 0]
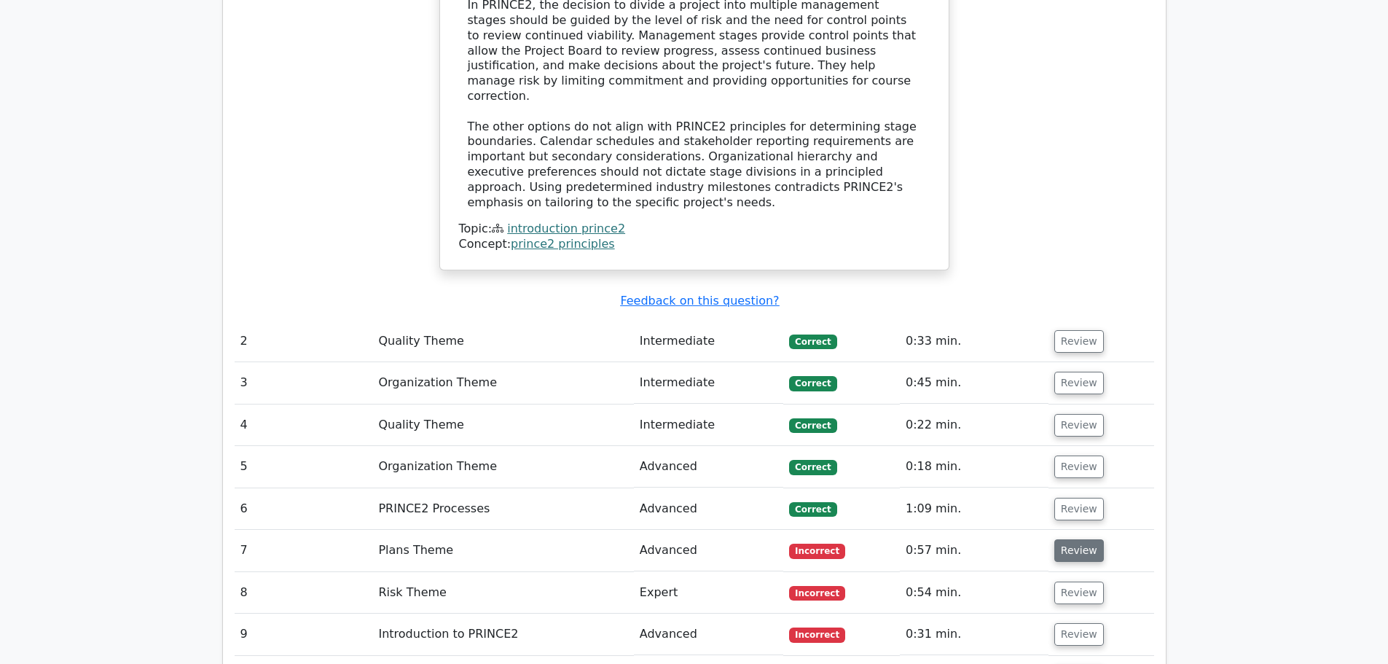
click at [1068, 539] on button "Review" at bounding box center [1079, 550] width 50 height 23
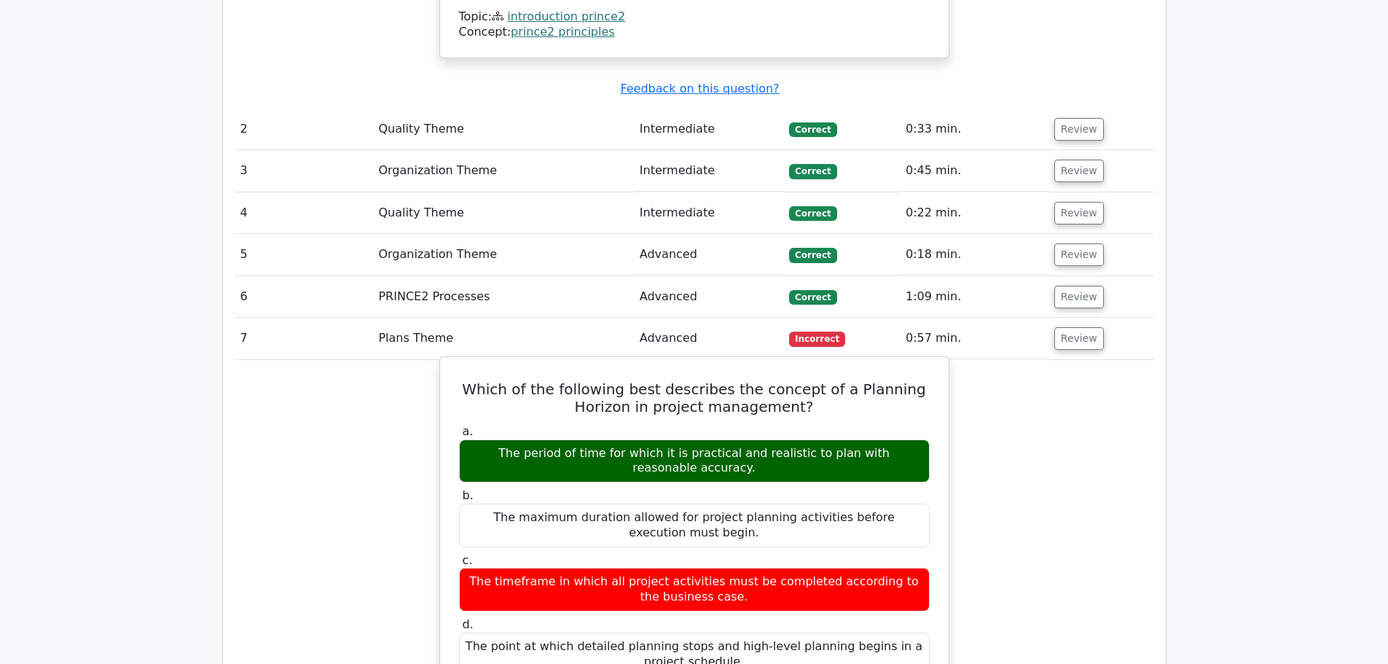
scroll to position [1822, 0]
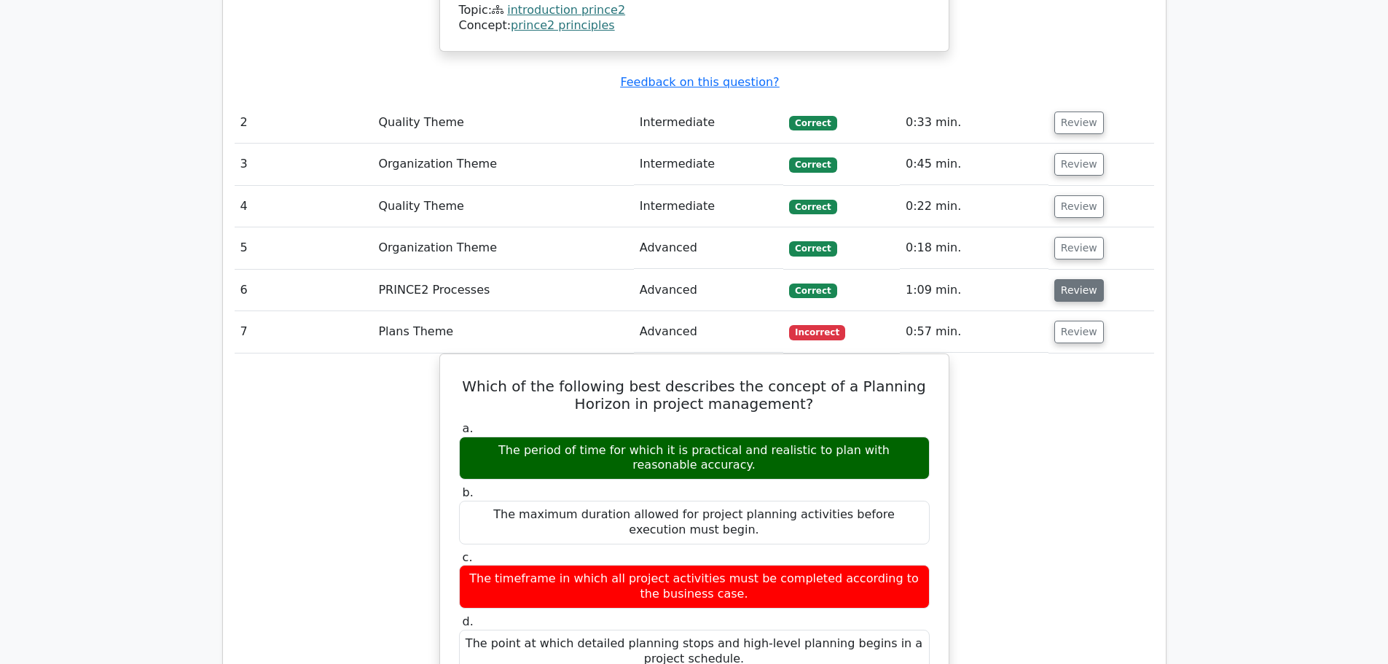
click at [1070, 279] on button "Review" at bounding box center [1079, 290] width 50 height 23
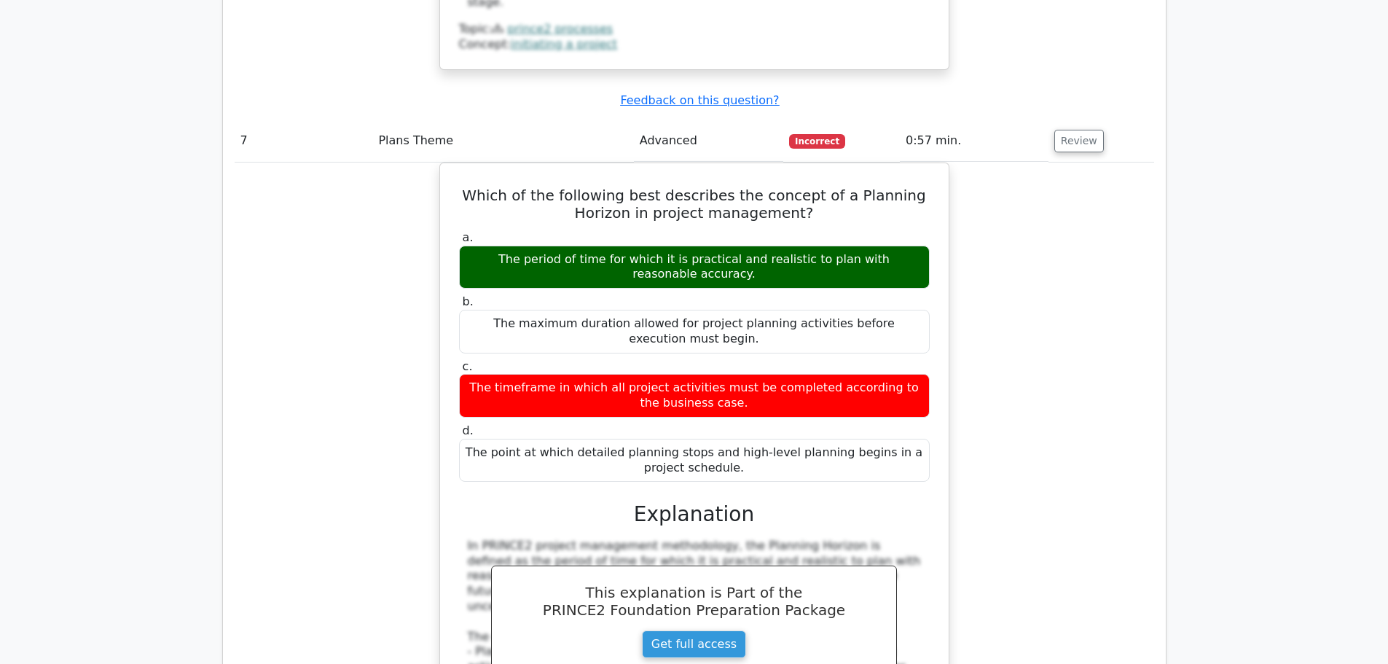
scroll to position [2987, 0]
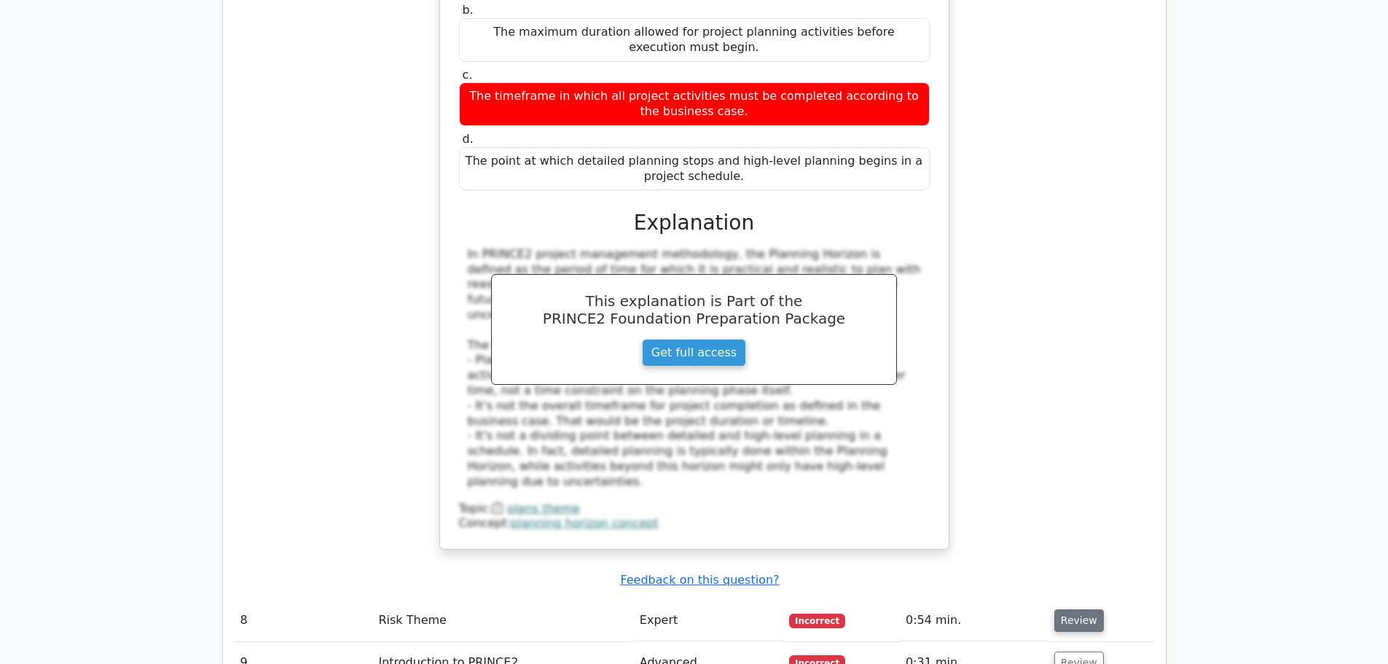
click at [1072, 609] on button "Review" at bounding box center [1079, 620] width 50 height 23
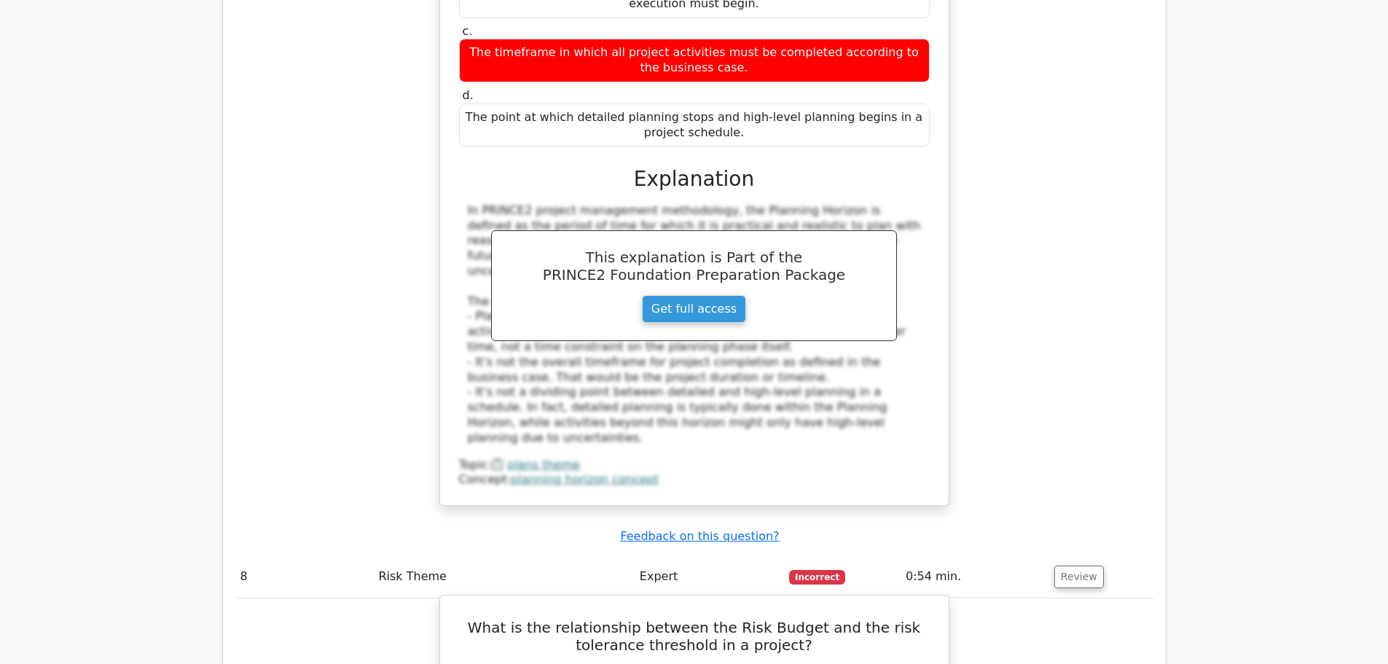
scroll to position [3206, 0]
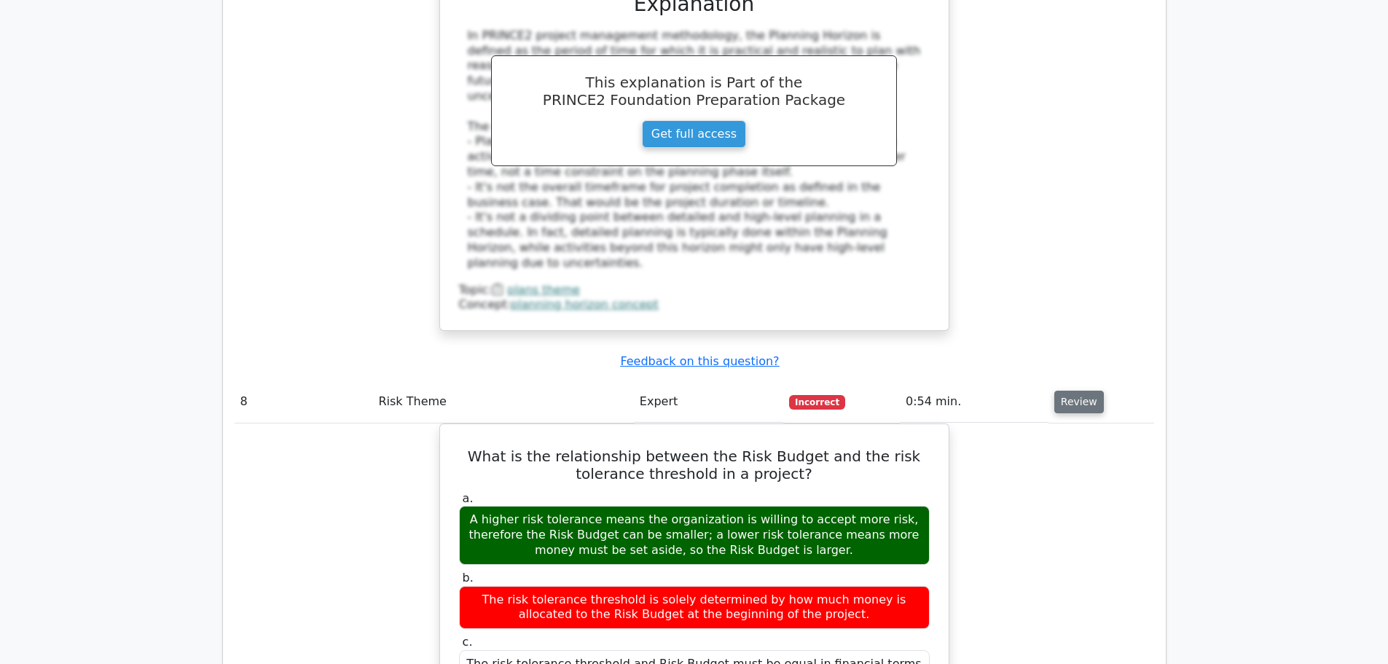
click at [1070, 391] on button "Review" at bounding box center [1079, 402] width 50 height 23
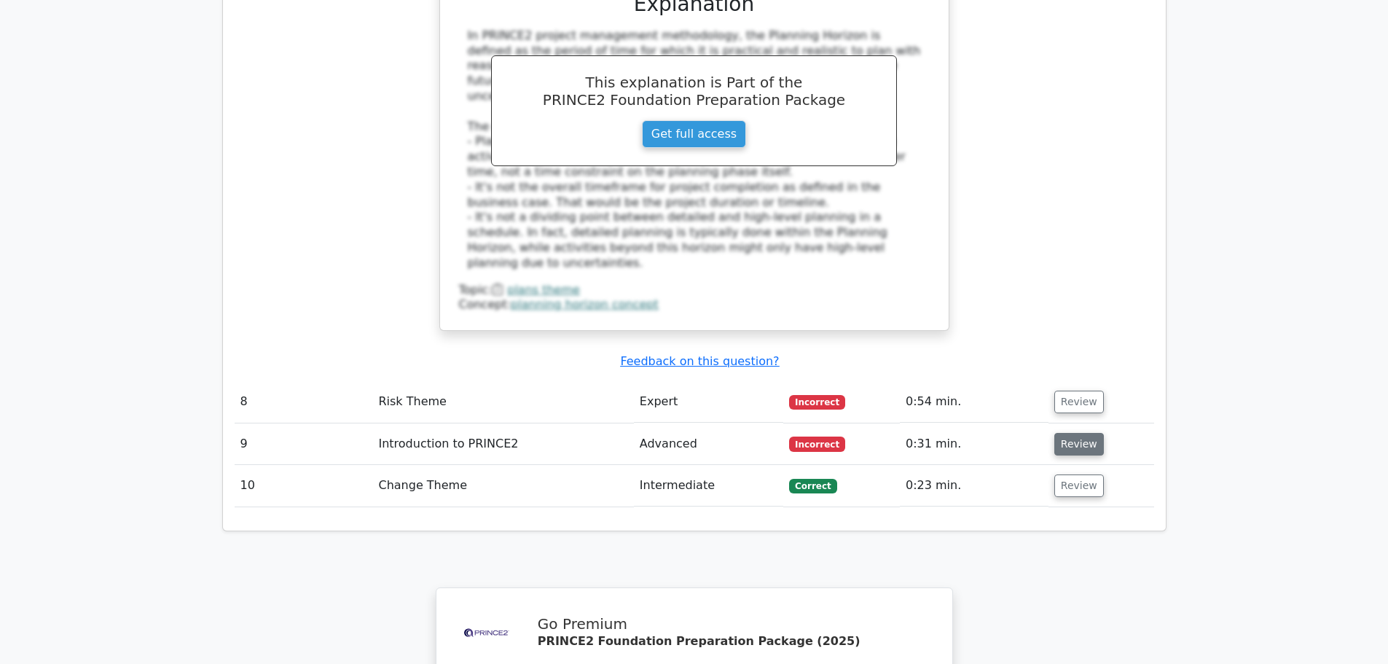
click at [1075, 433] on button "Review" at bounding box center [1079, 444] width 50 height 23
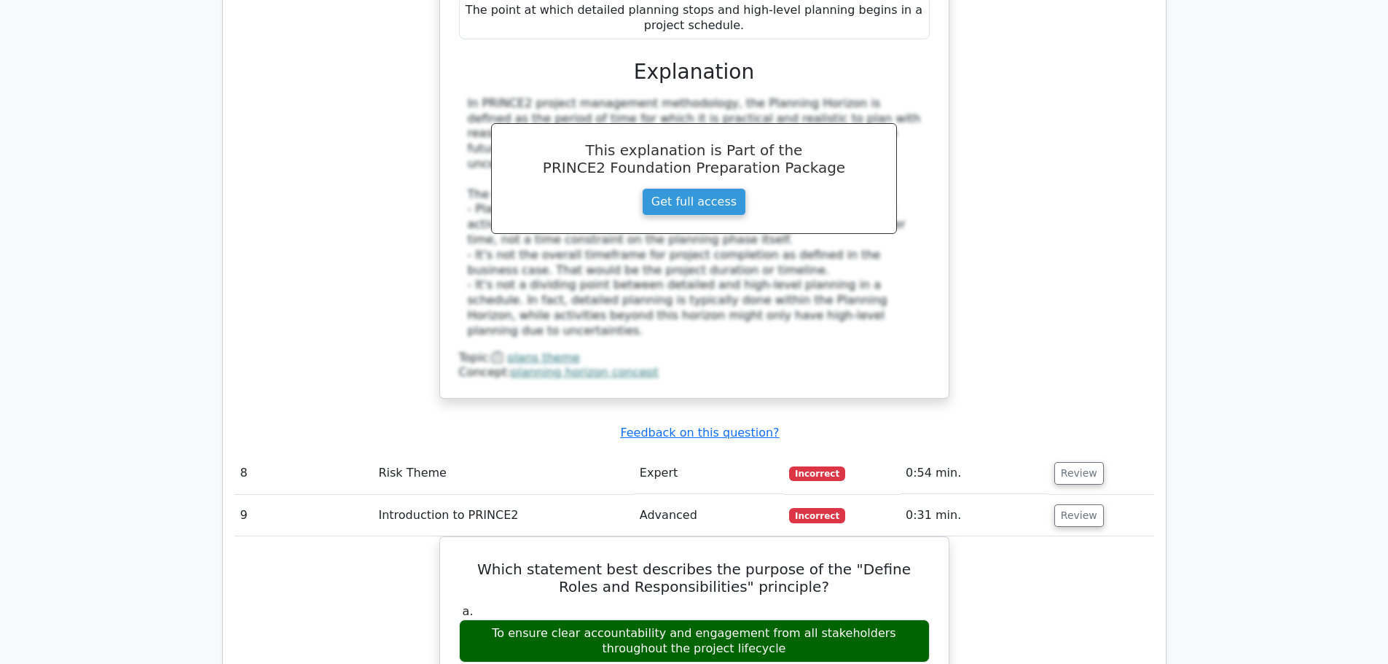
scroll to position [3133, 0]
